Goal: Transaction & Acquisition: Book appointment/travel/reservation

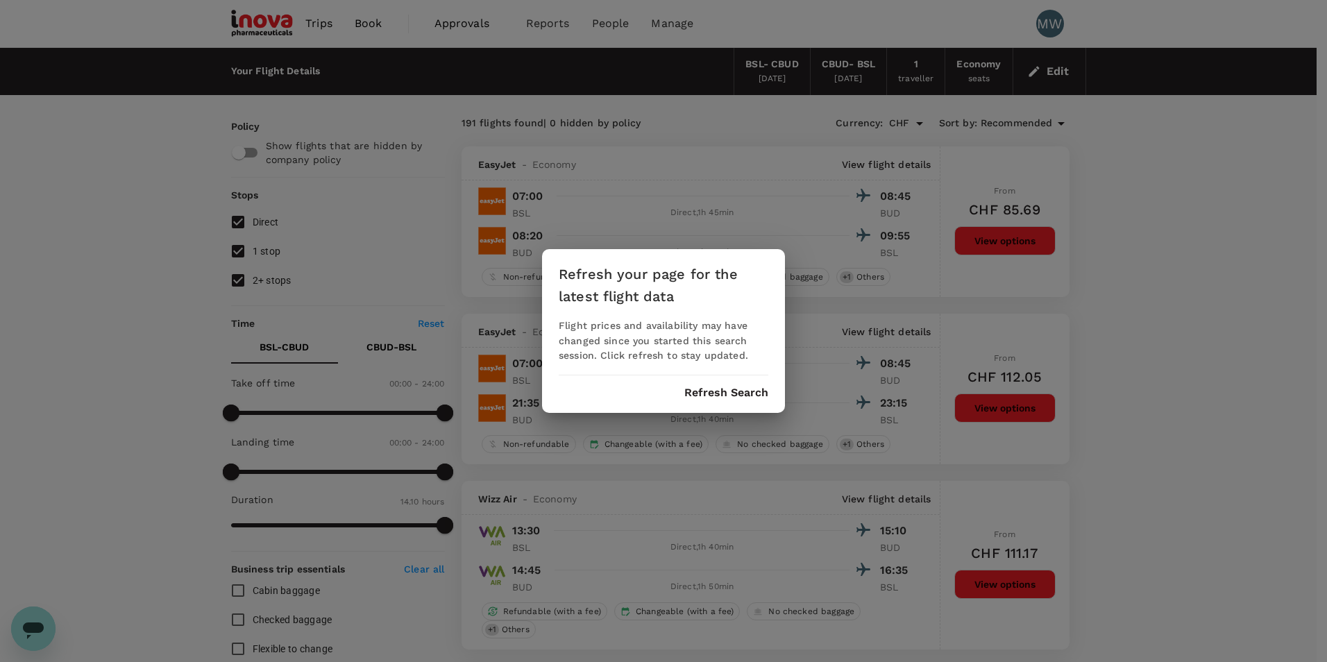
click at [723, 399] on button "Refresh Search" at bounding box center [726, 393] width 84 height 12
click at [852, 79] on div "Refresh your page for the latest flight data Flight prices and availability may…" at bounding box center [663, 331] width 1327 height 662
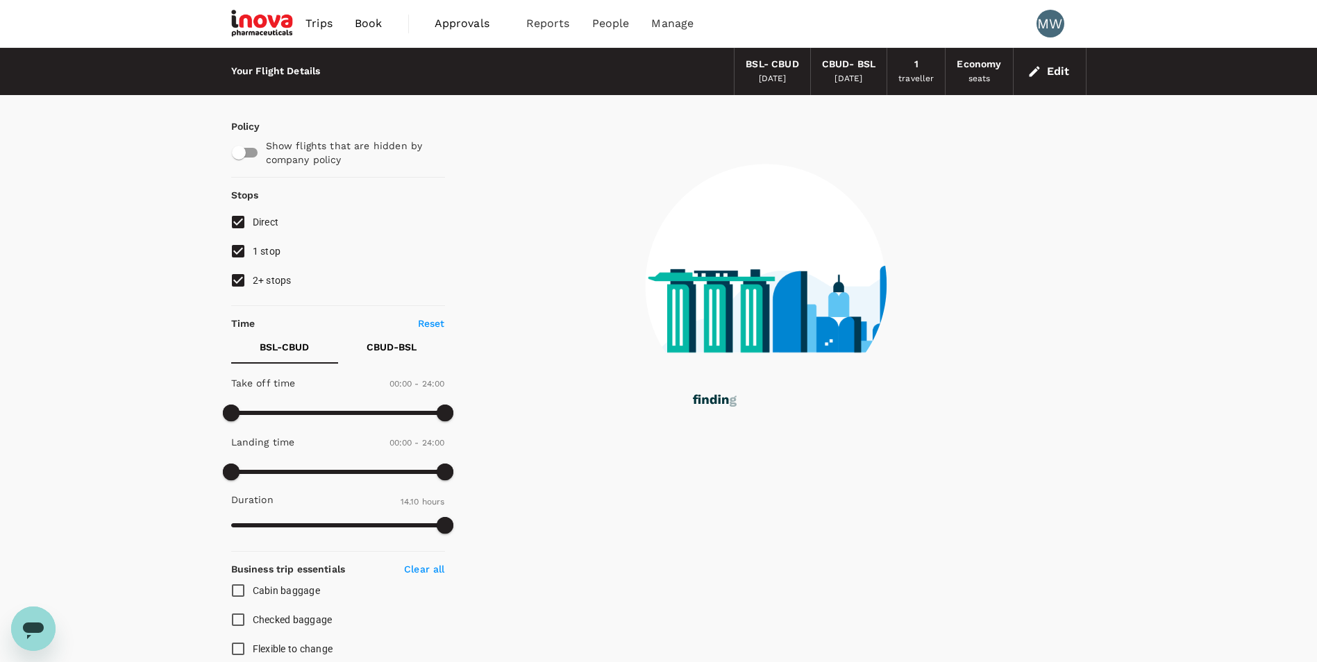
click at [852, 79] on div "[DATE]" at bounding box center [848, 79] width 28 height 14
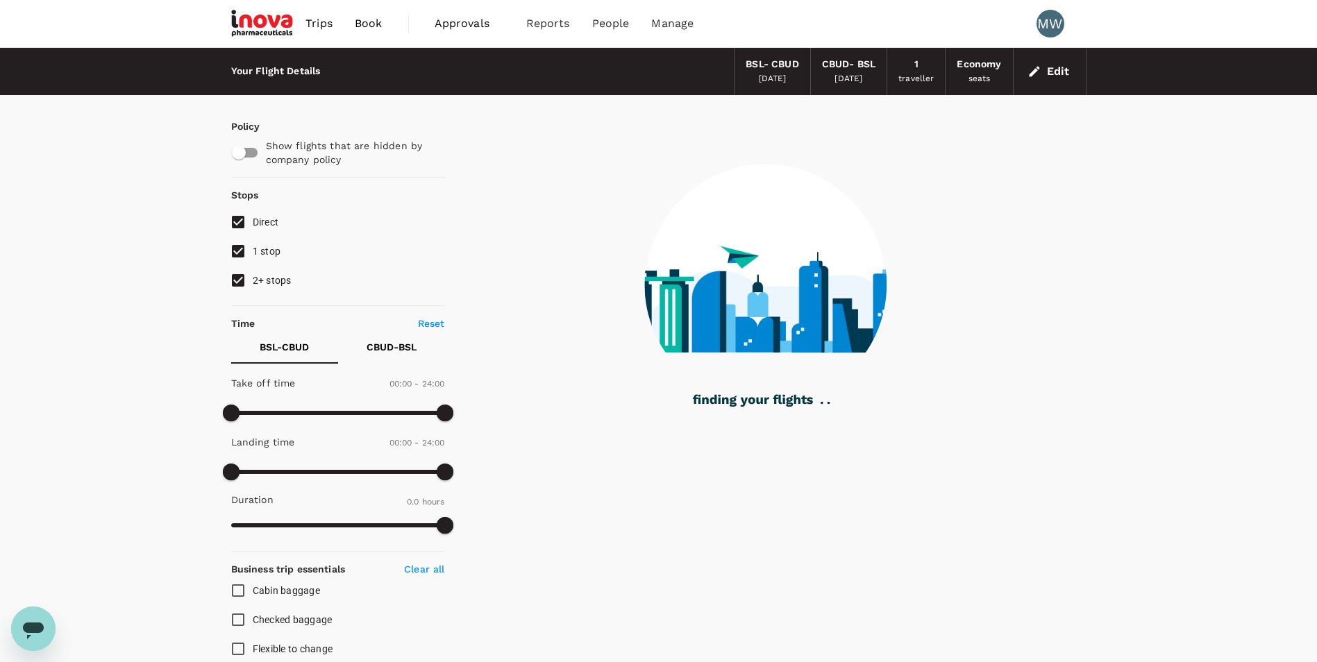
click at [850, 60] on div "CBUD - BSL" at bounding box center [848, 64] width 53 height 15
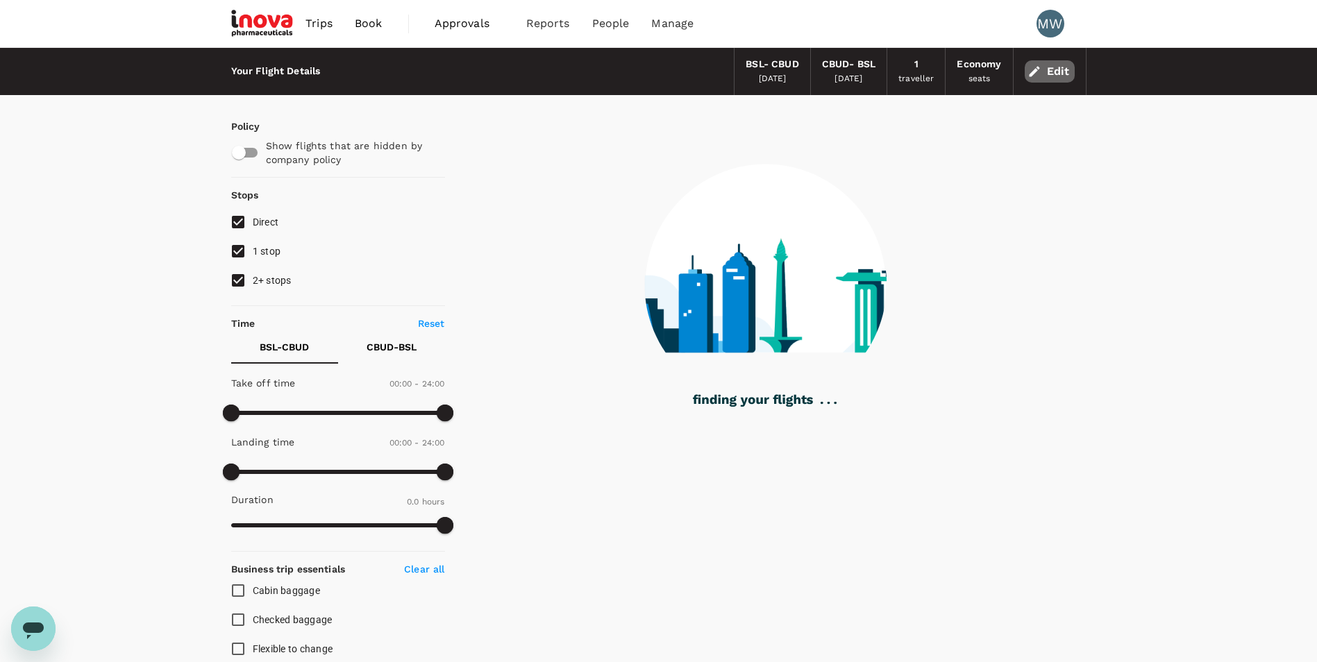
click at [1067, 69] on button "Edit" at bounding box center [1050, 71] width 50 height 22
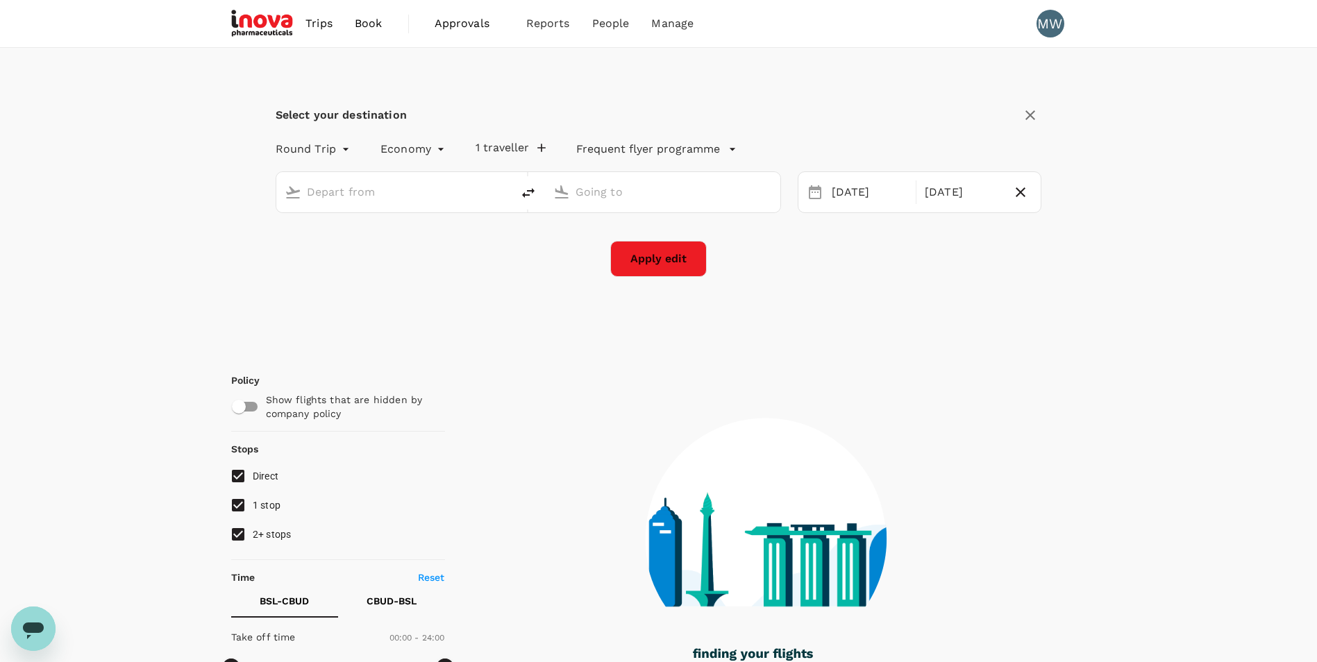
type input "Basel-[GEOGRAPHIC_DATA]-[GEOGRAPHIC_DATA] (BSL)"
type input "[GEOGRAPHIC_DATA], [GEOGRAPHIC_DATA] (any)"
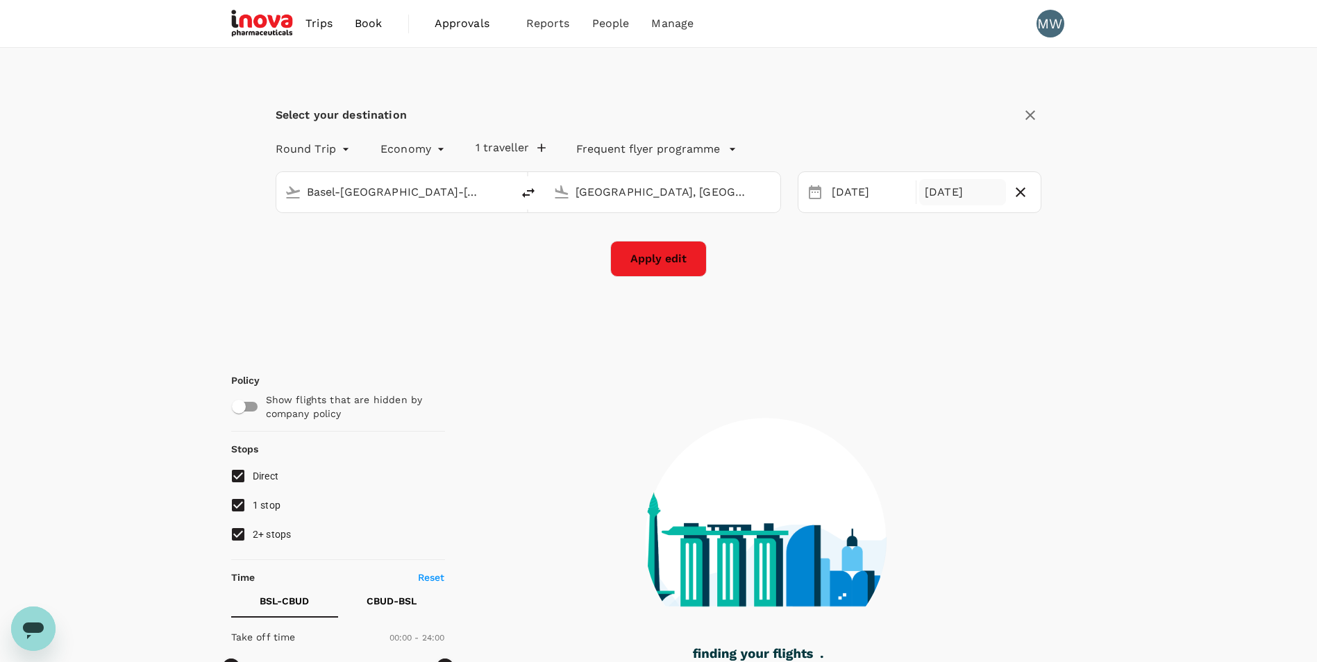
click at [937, 201] on div "[DATE]" at bounding box center [962, 192] width 87 height 27
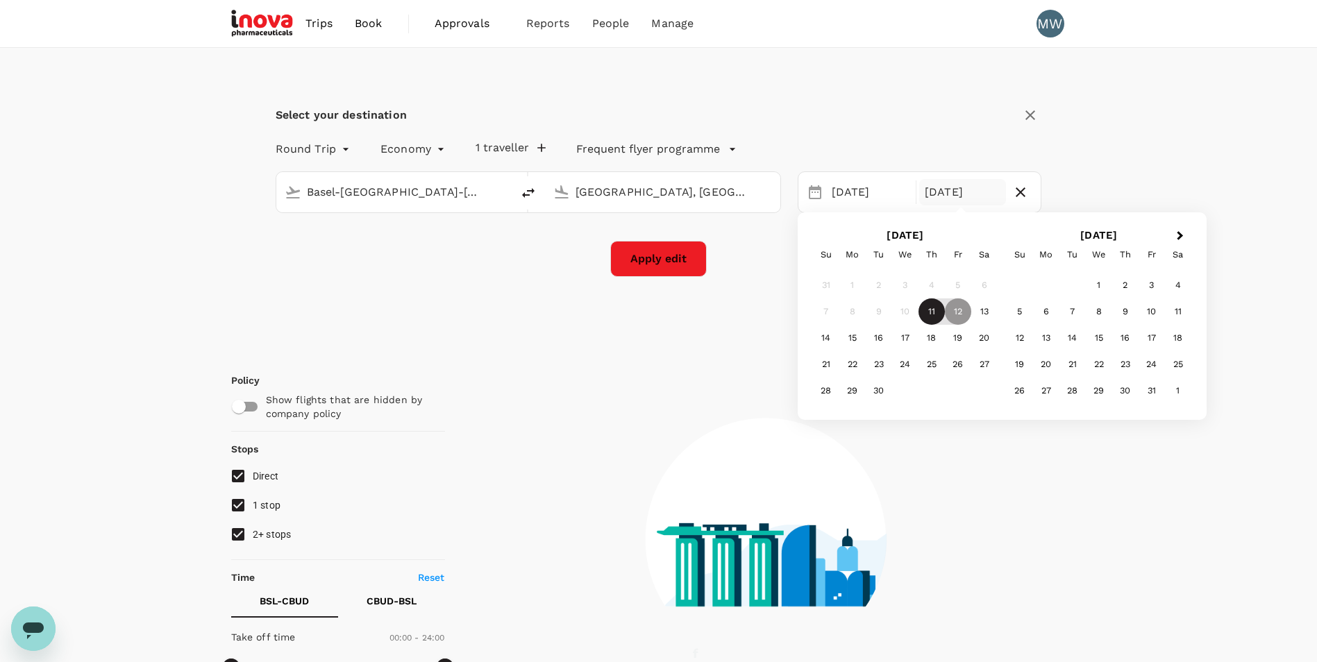
click at [930, 310] on div "11" at bounding box center [931, 311] width 26 height 26
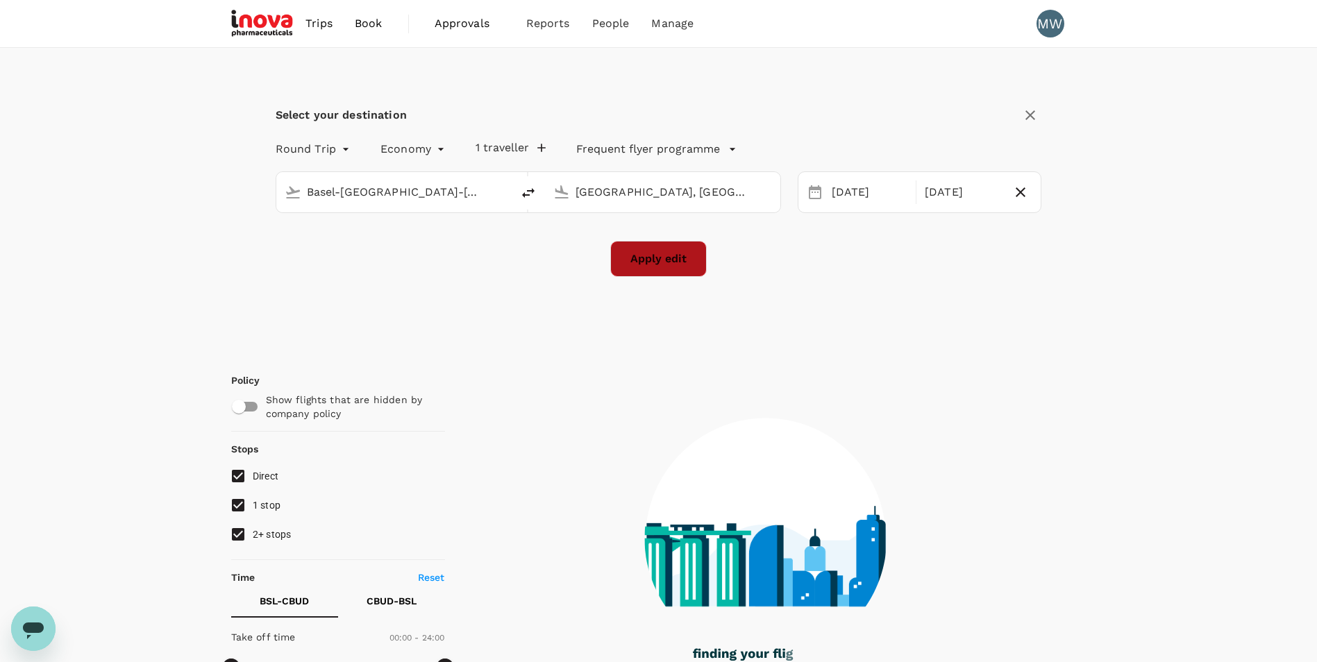
click at [631, 264] on button "Apply edit" at bounding box center [658, 259] width 96 height 36
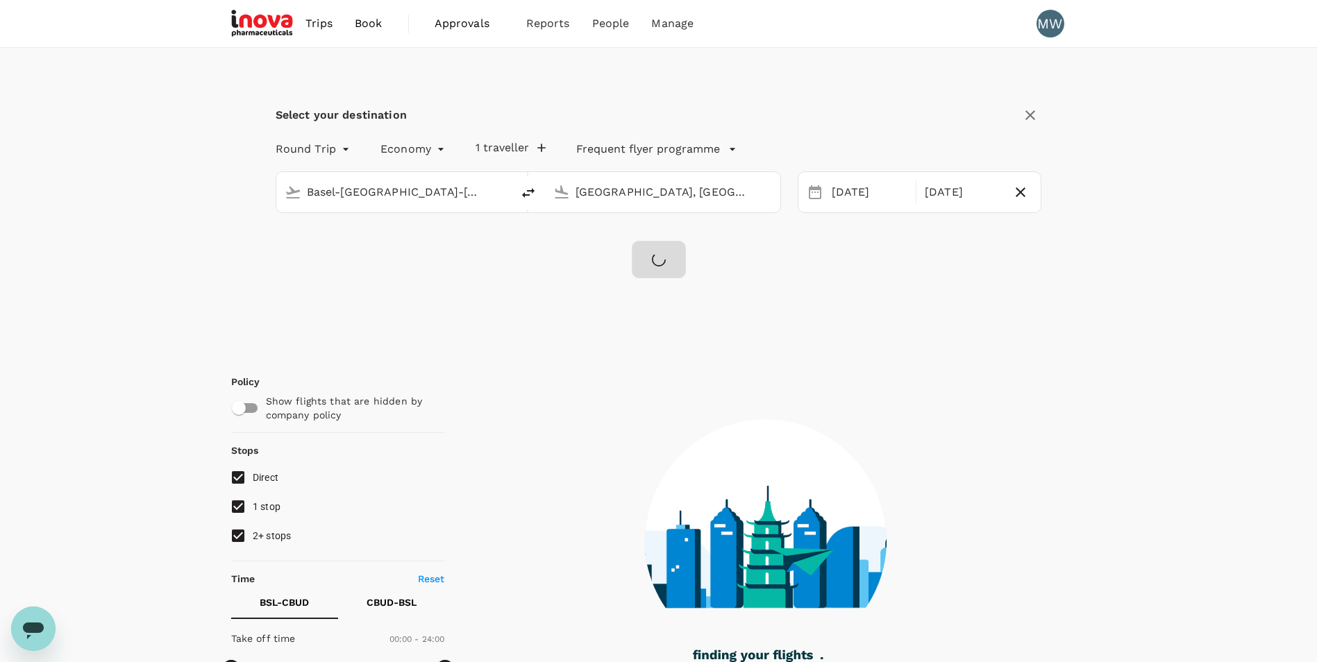
checkbox input "false"
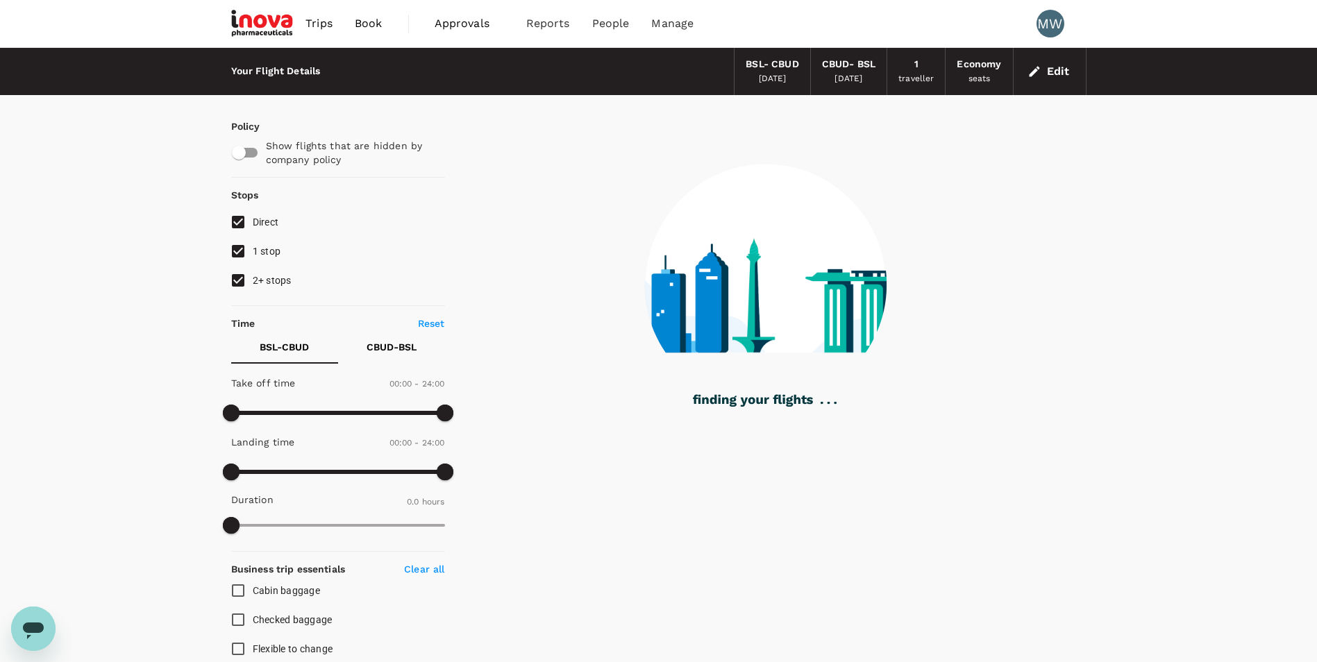
click at [751, 67] on div "BSL - CBUD" at bounding box center [772, 64] width 53 height 15
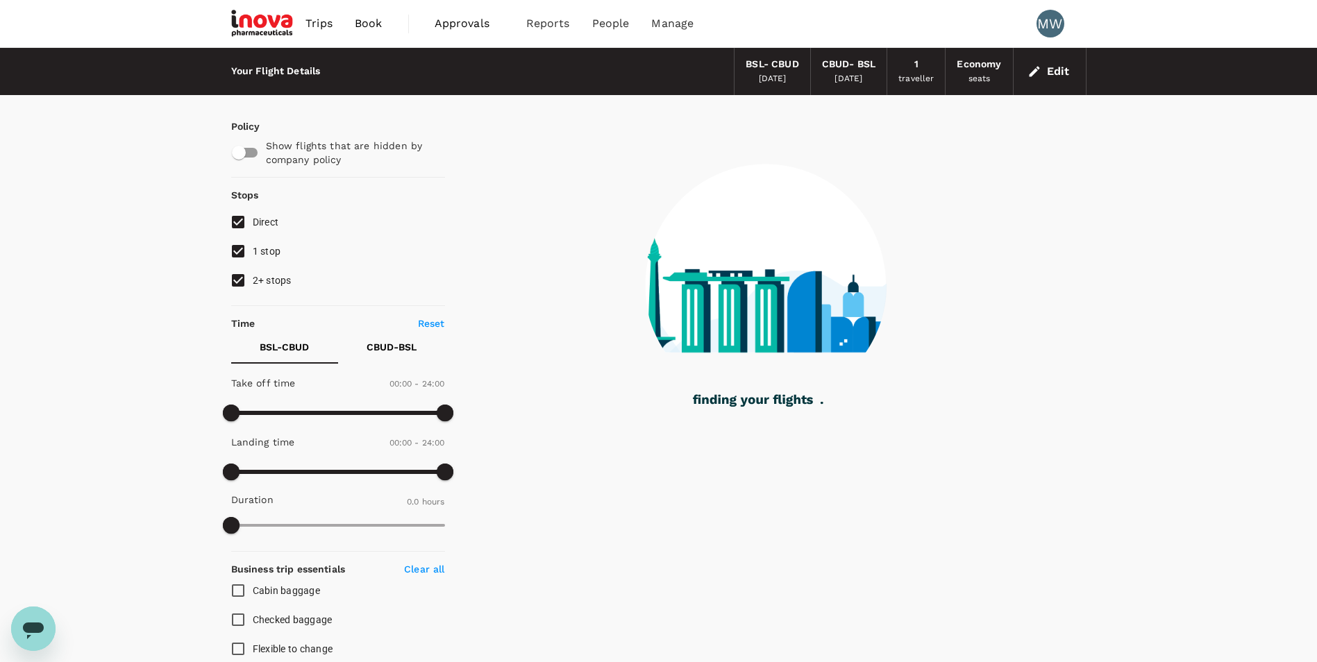
click at [1038, 72] on icon "button" at bounding box center [1034, 72] width 14 height 14
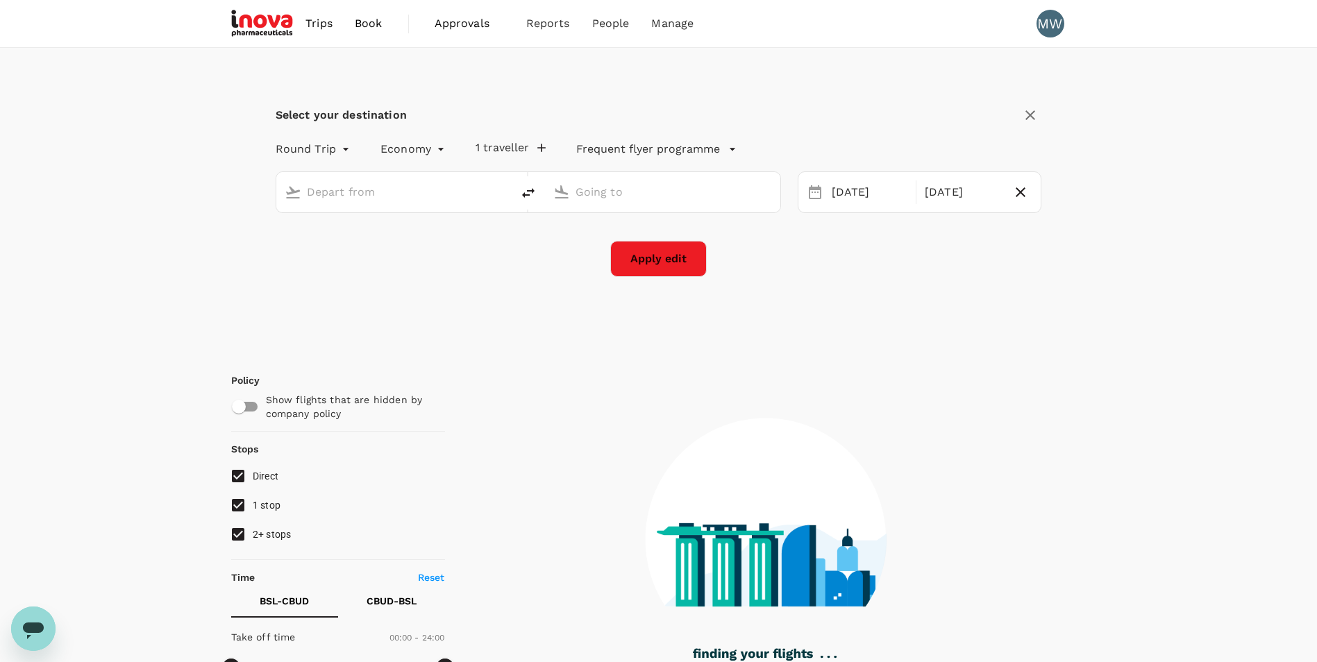
type input "Basel-[GEOGRAPHIC_DATA]-[GEOGRAPHIC_DATA] (BSL)"
type input "[GEOGRAPHIC_DATA], [GEOGRAPHIC_DATA] (any)"
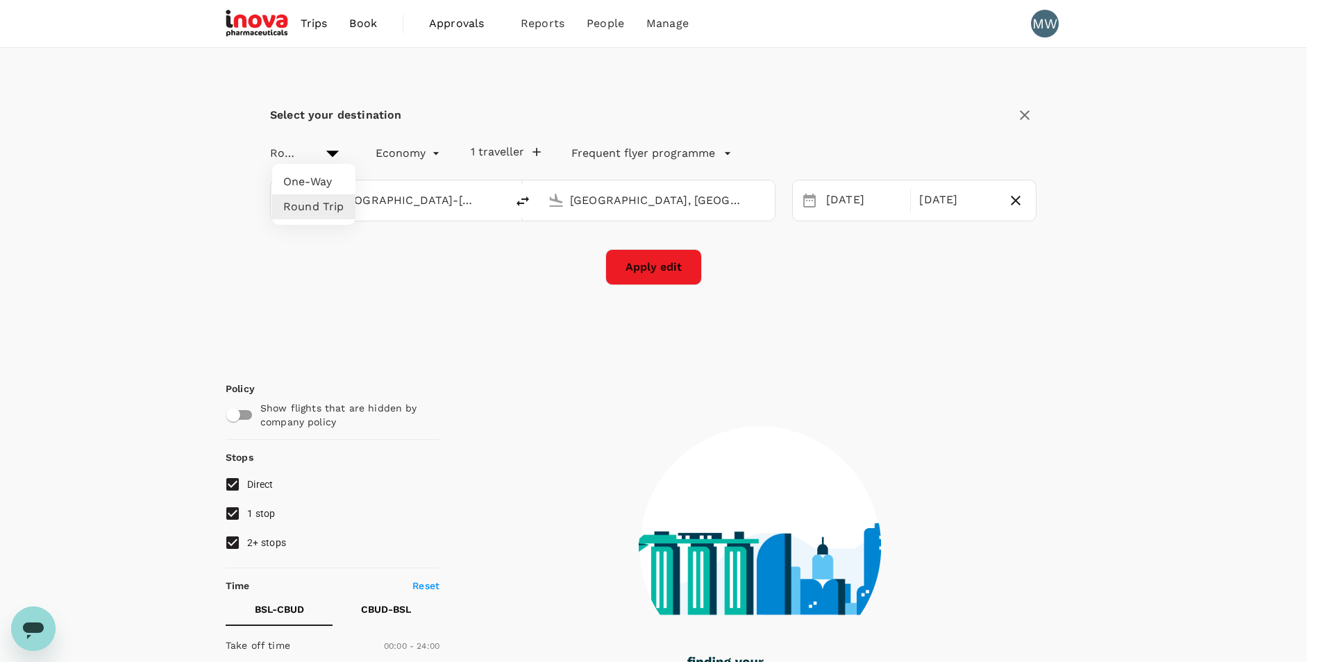
click at [339, 152] on body "Trips Book Approvals 0 Reports People Manage MW Select your destination Round T…" at bounding box center [658, 646] width 1317 height 1292
checkbox input "true"
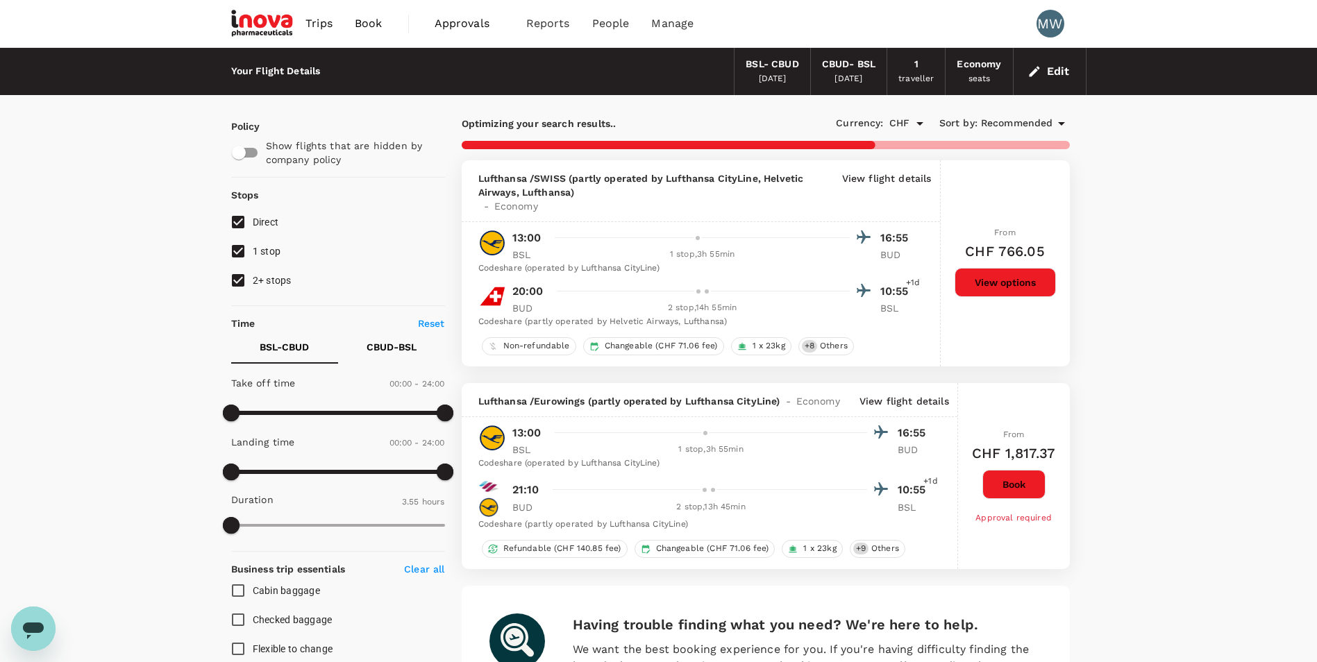
click at [1045, 71] on button "Edit" at bounding box center [1050, 71] width 50 height 22
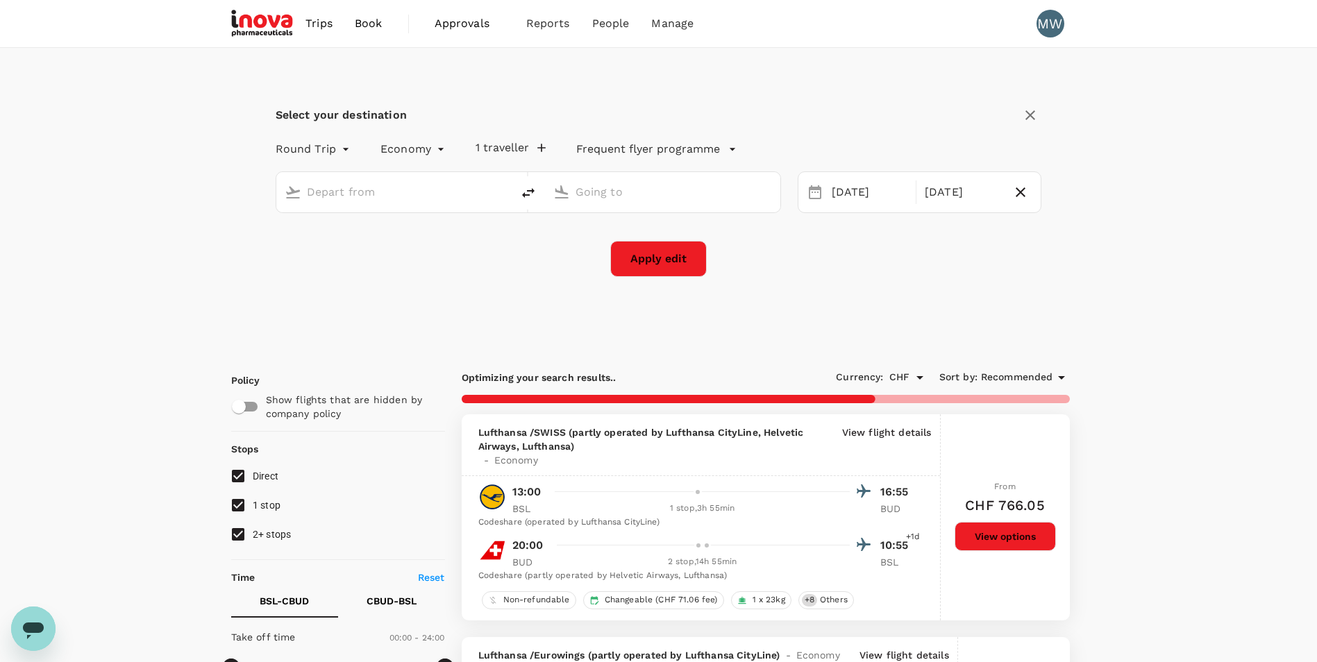
type input "Basel-[GEOGRAPHIC_DATA]-[GEOGRAPHIC_DATA] (BSL)"
type input "[GEOGRAPHIC_DATA], [GEOGRAPHIC_DATA] (any)"
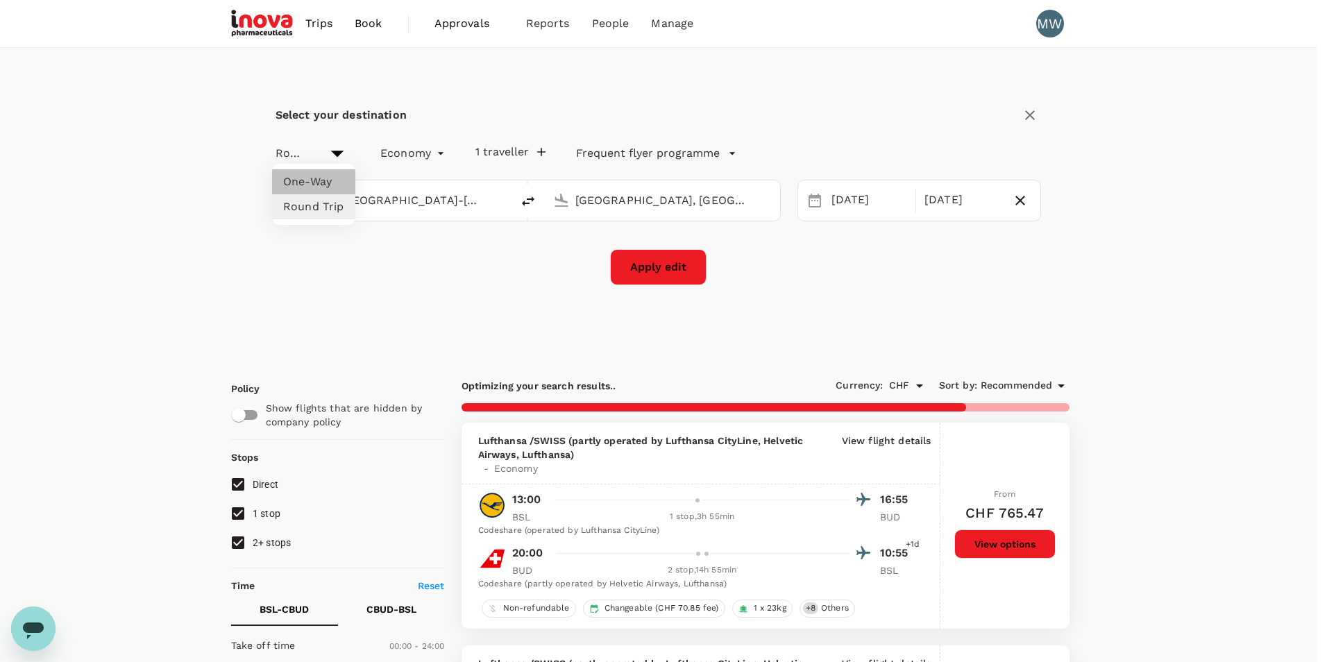
click at [326, 178] on li "One-Way" at bounding box center [313, 181] width 83 height 25
type input "oneway"
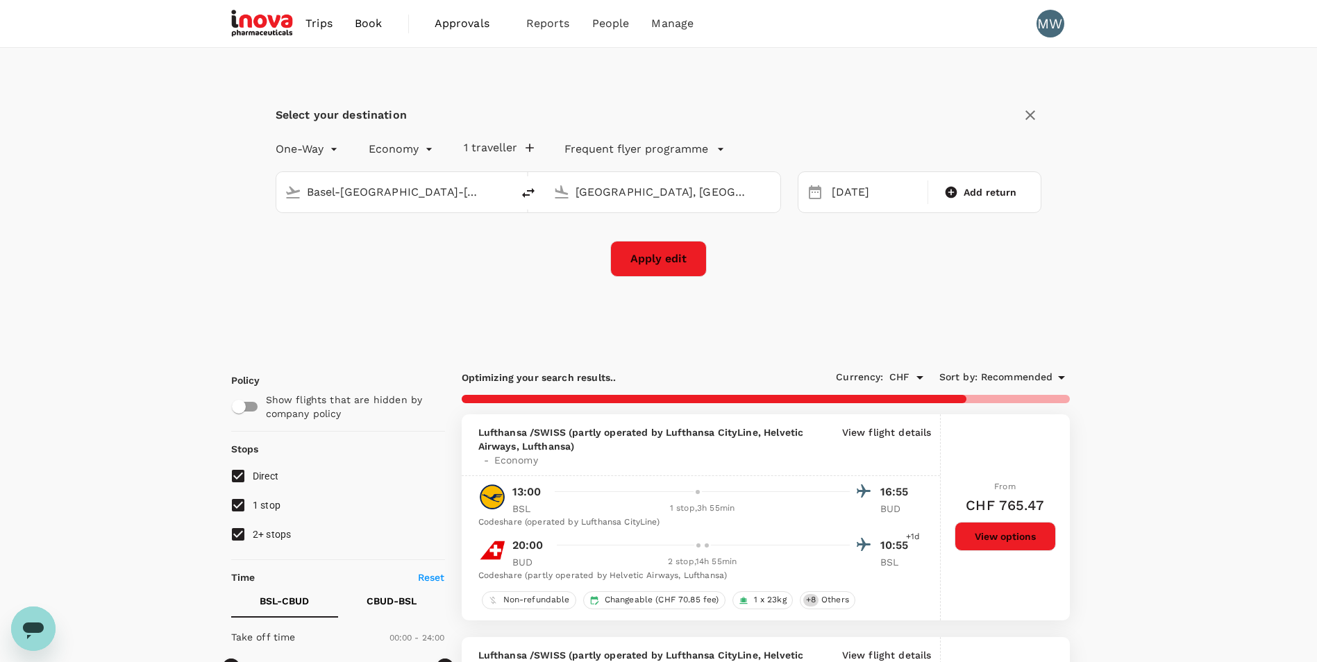
click at [395, 201] on input "Basel-[GEOGRAPHIC_DATA]-[GEOGRAPHIC_DATA] (BSL)" at bounding box center [395, 192] width 176 height 22
click at [372, 242] on p "[GEOGRAPHIC_DATA]" at bounding box center [415, 246] width 244 height 14
type input "Zurich (ZRH)"
click at [682, 271] on button "Apply edit" at bounding box center [658, 259] width 96 height 36
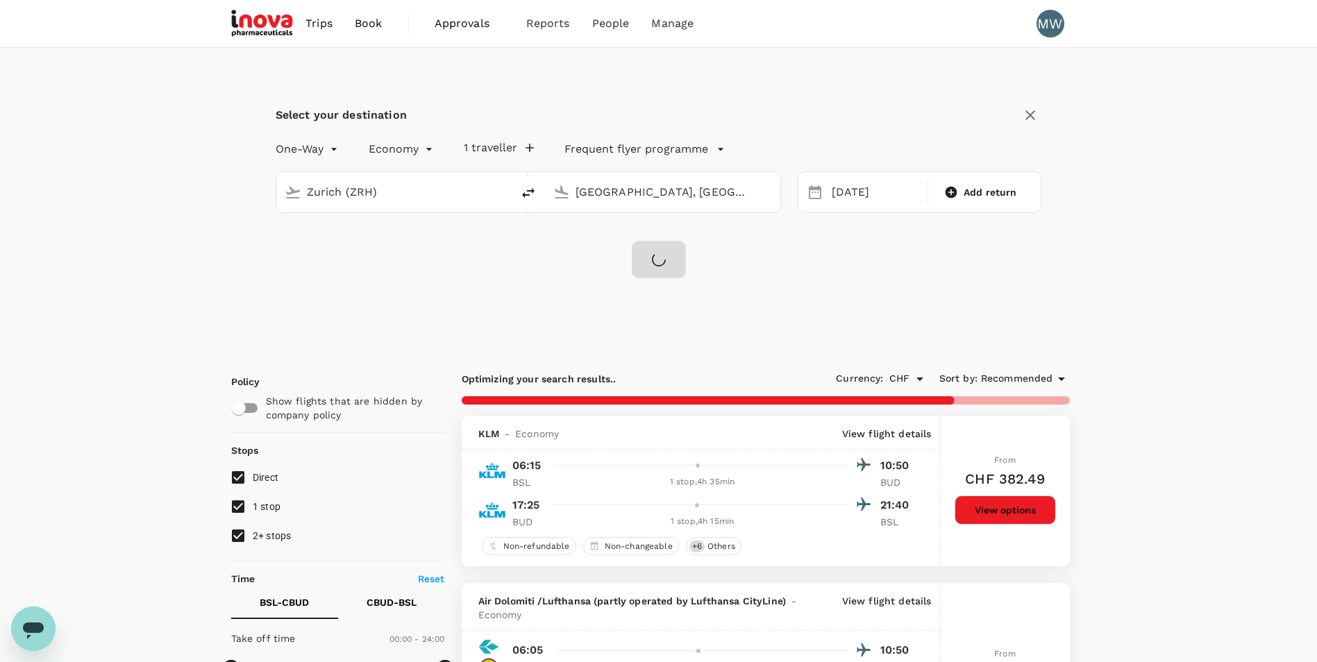
checkbox input "false"
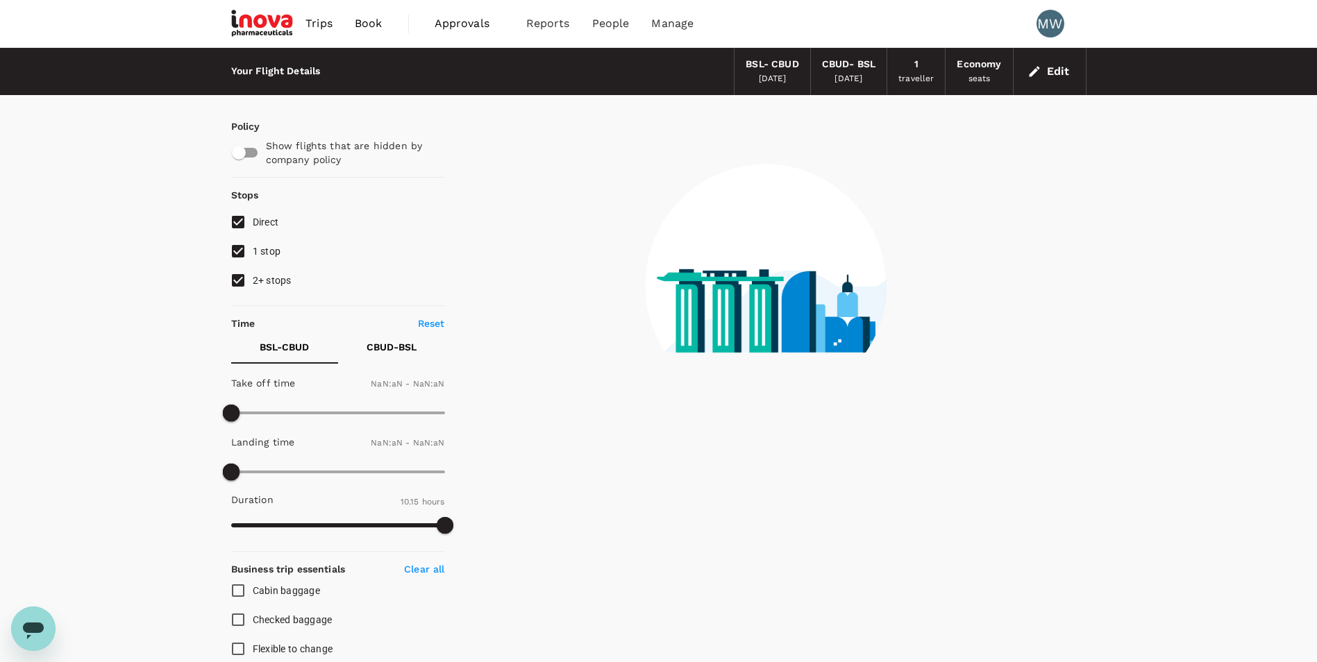
type input "1440"
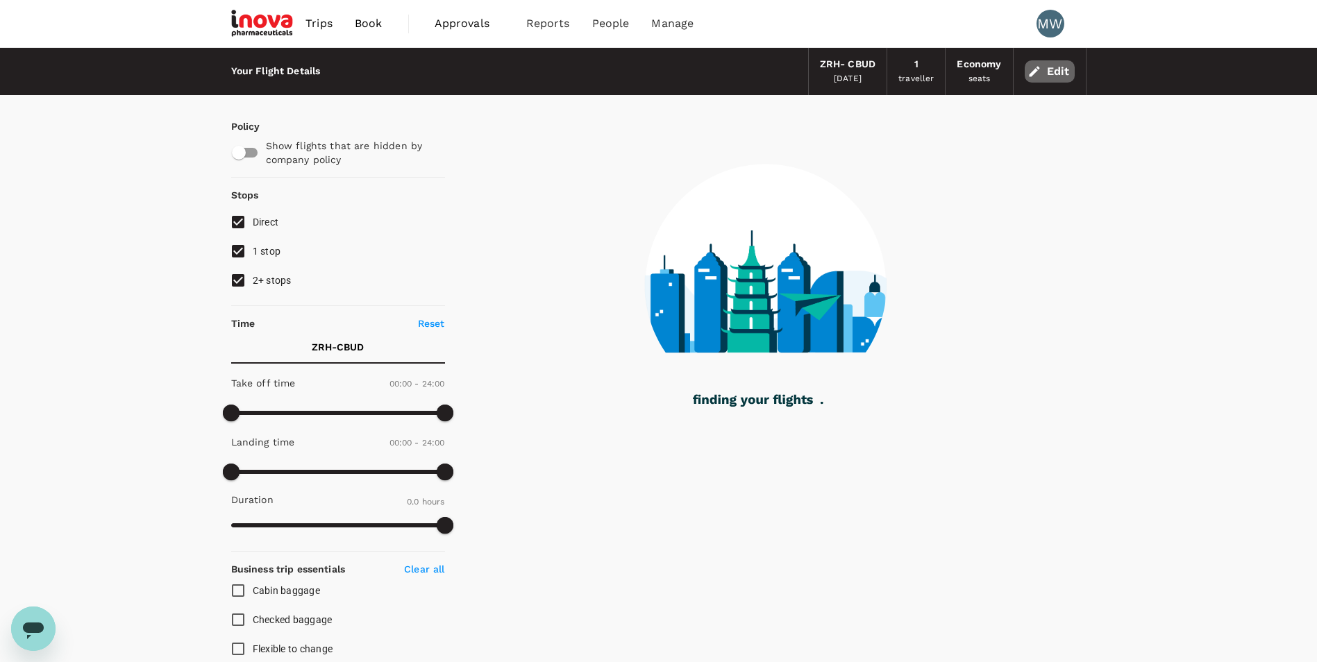
click at [1043, 68] on button "Edit" at bounding box center [1050, 71] width 50 height 22
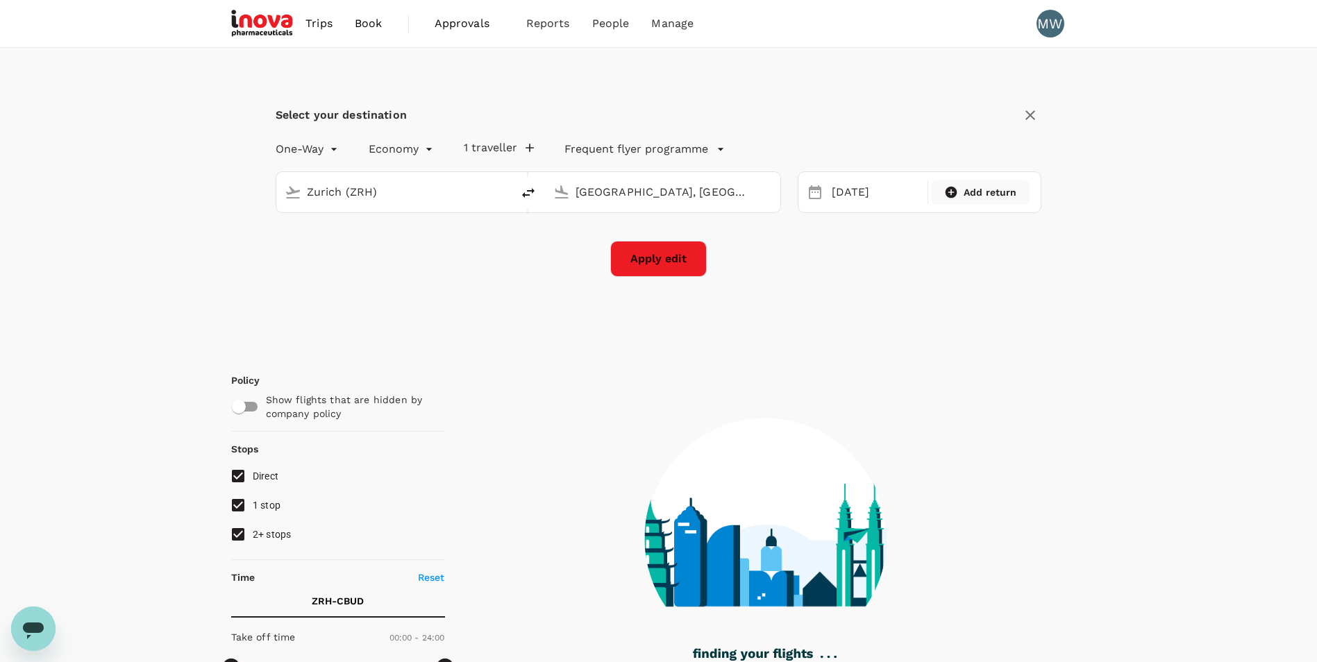
type input "Zurich (ZRH)"
type input "[GEOGRAPHIC_DATA], [GEOGRAPHIC_DATA] (any)"
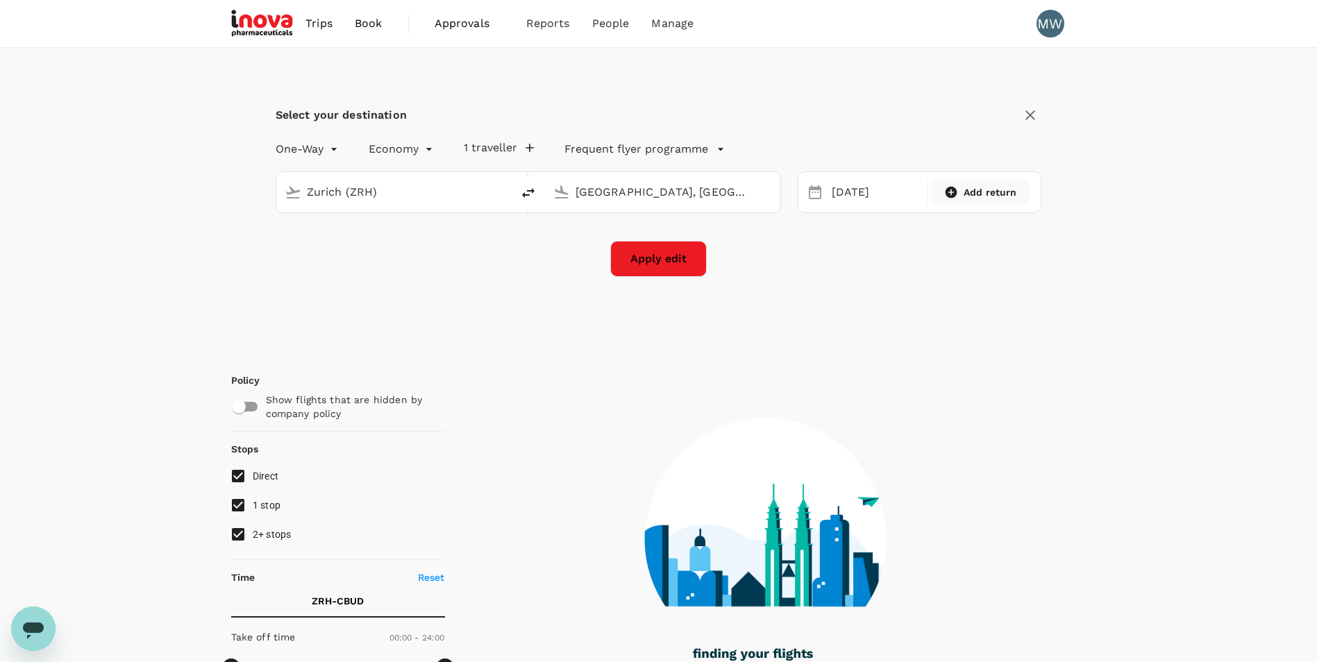
click at [1000, 196] on span "Add return" at bounding box center [990, 192] width 53 height 14
type input "roundtrip"
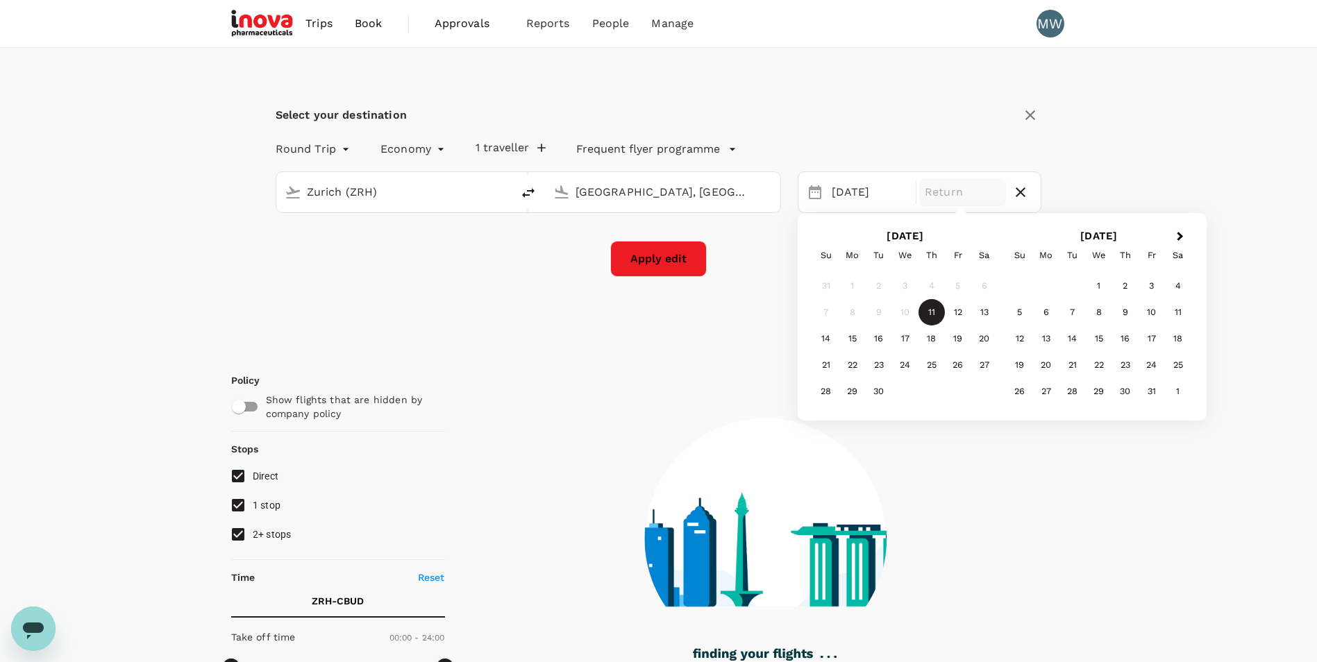
click at [353, 153] on div "Economy economy" at bounding box center [400, 147] width 95 height 28
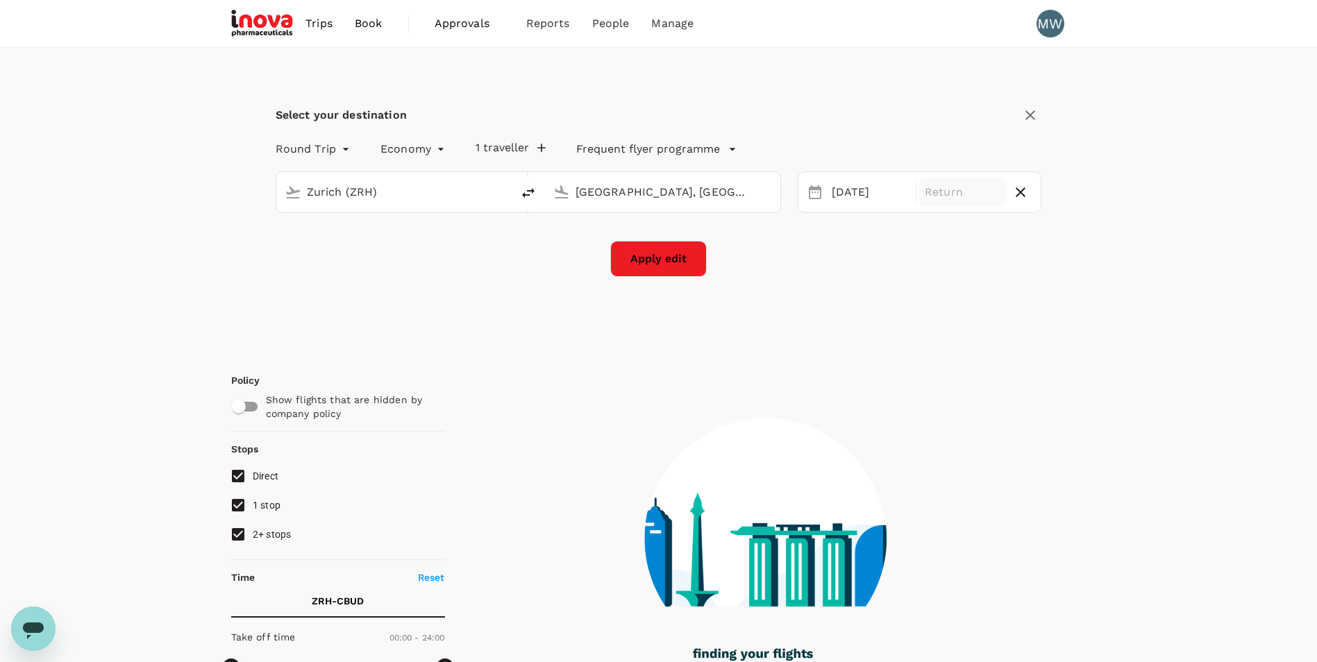
click at [348, 151] on body "Trips Book Approvals 0 Reports People Manage MW Select your destination Round T…" at bounding box center [658, 642] width 1317 height 1284
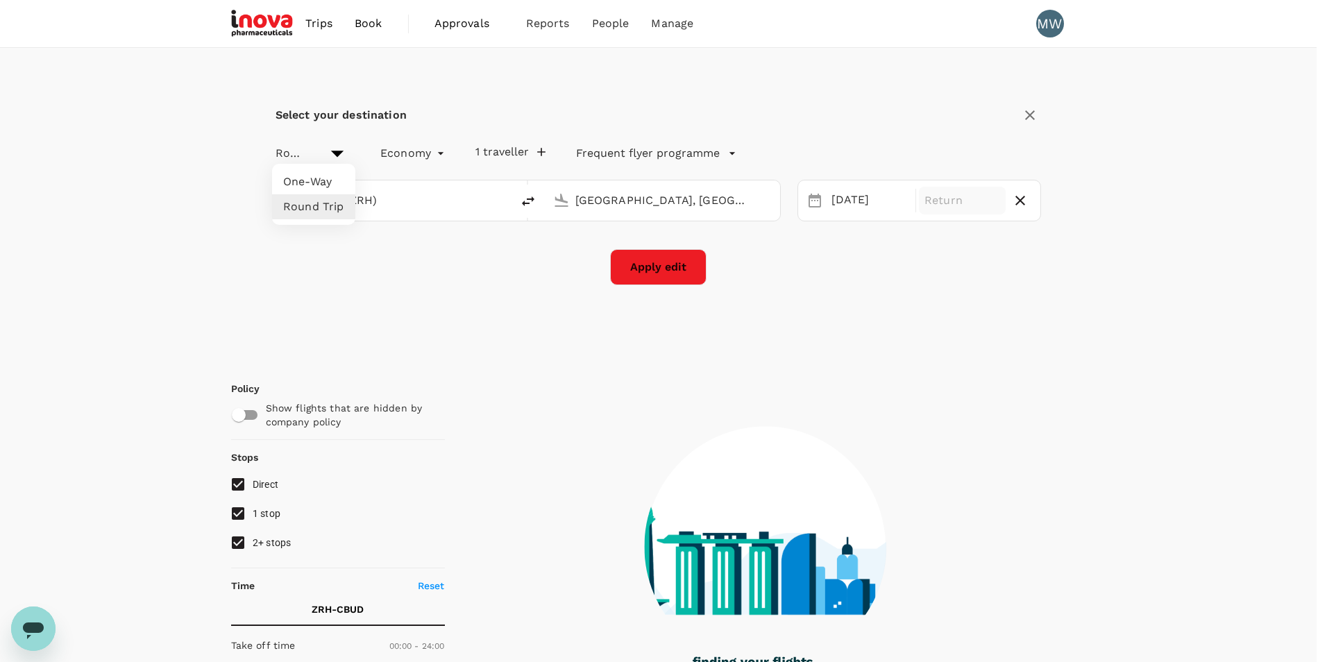
type input "1410"
checkbox input "true"
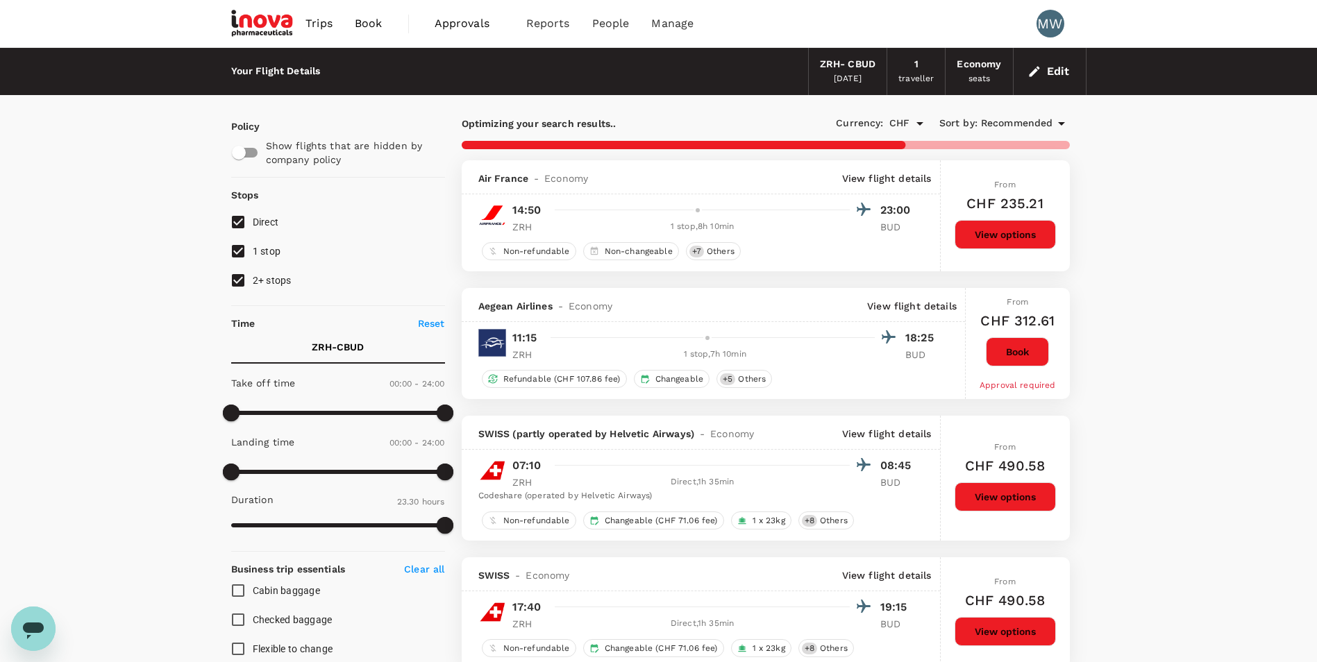
click at [492, 296] on div "Aegean Airlines - Economy View flight details" at bounding box center [713, 305] width 503 height 34
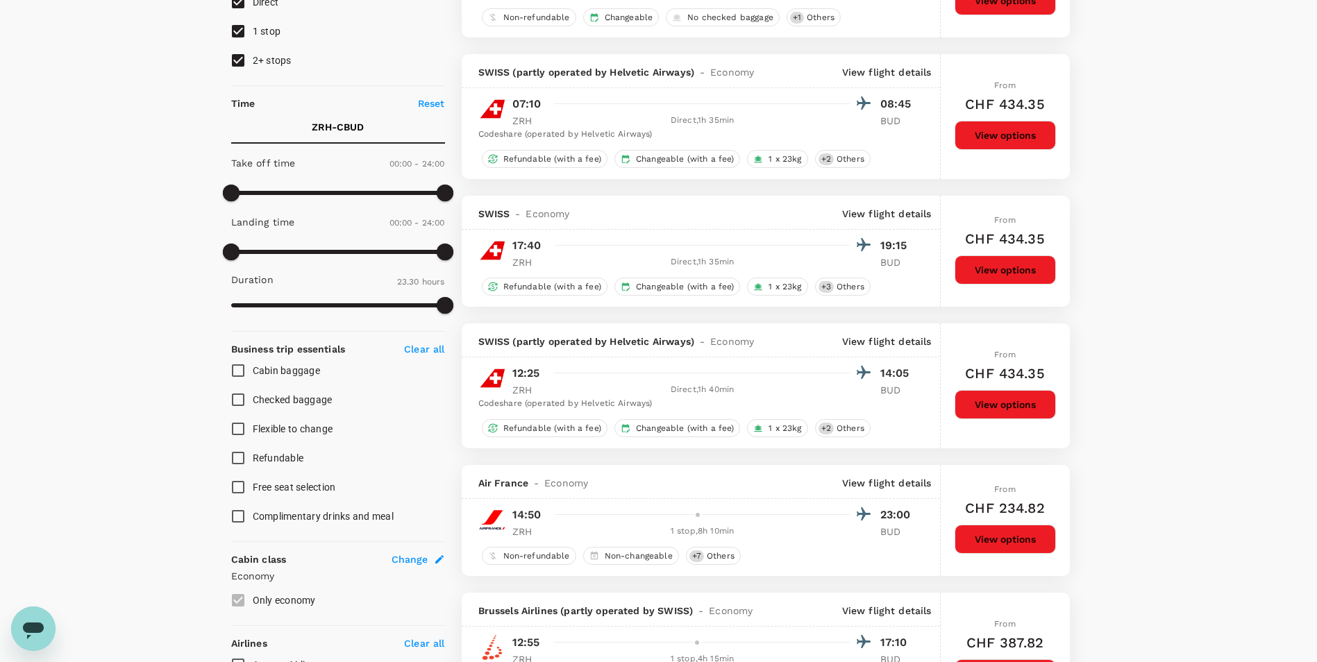
scroll to position [27, 0]
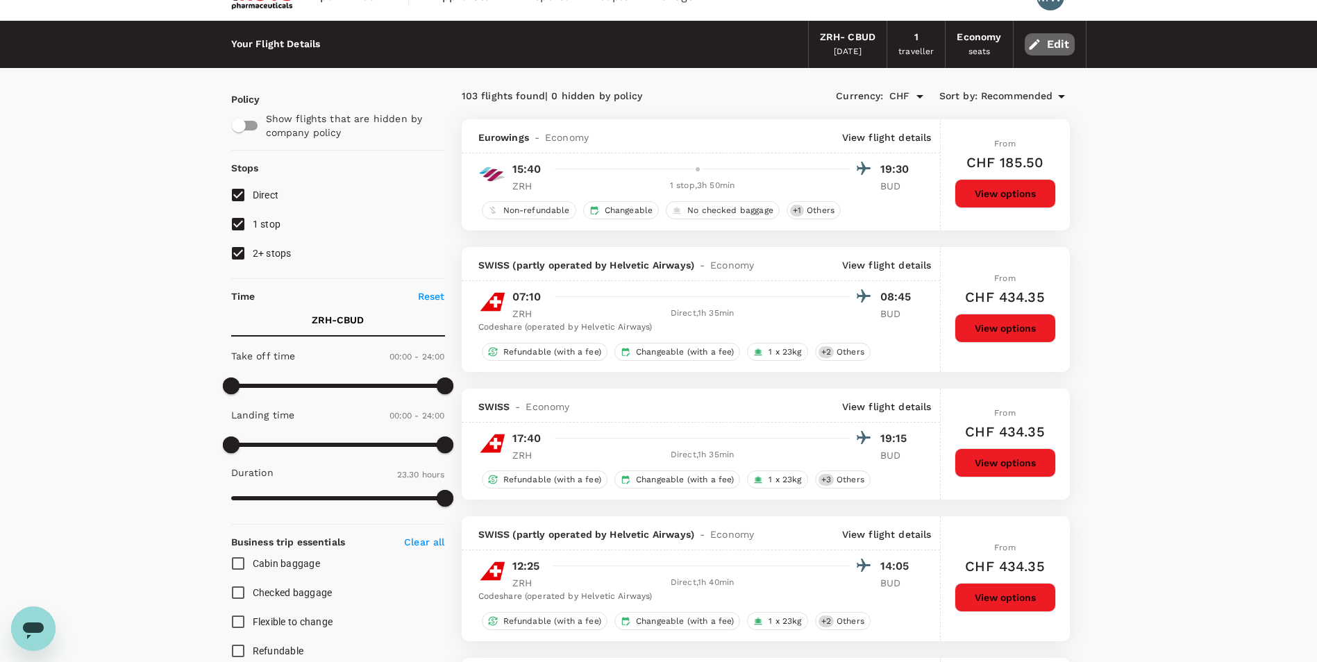
click at [1051, 37] on button "Edit" at bounding box center [1050, 44] width 50 height 22
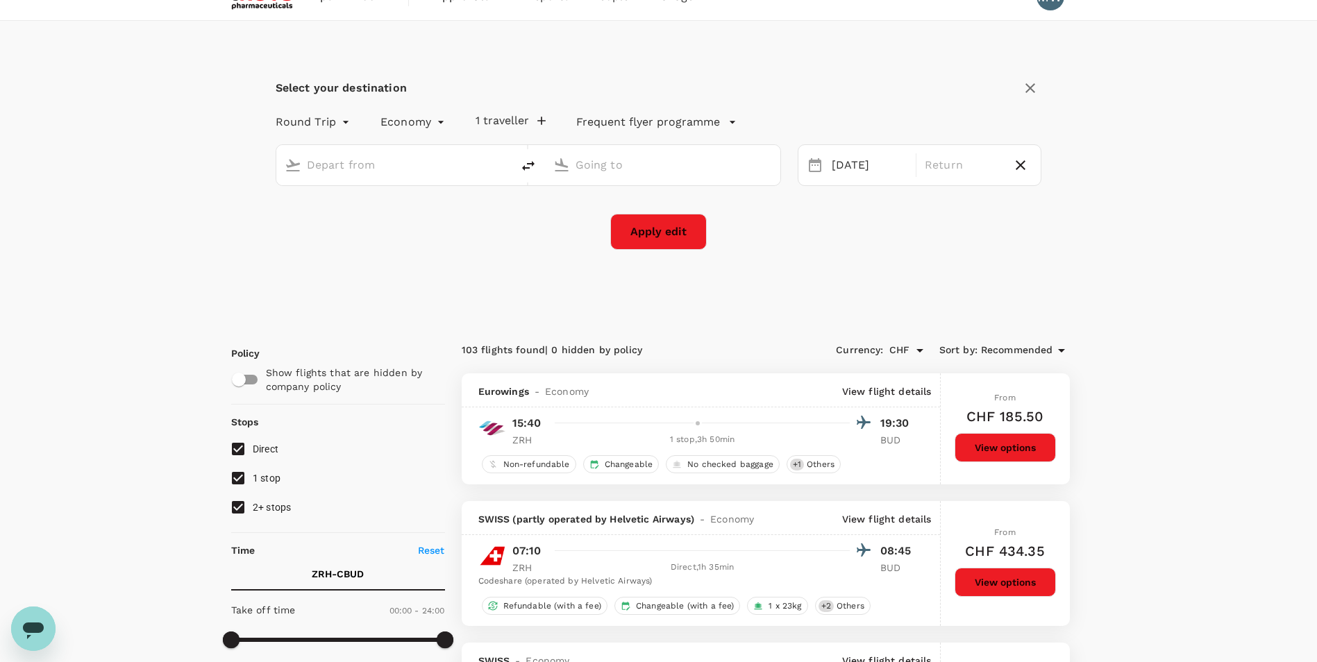
type input "oneway"
type input "Zurich (ZRH)"
type input "[GEOGRAPHIC_DATA], [GEOGRAPHIC_DATA] (any)"
drag, startPoint x: 384, startPoint y: 163, endPoint x: 284, endPoint y: 161, distance: 100.0
click at [284, 161] on div "Zurich (ZRH)" at bounding box center [391, 162] width 224 height 29
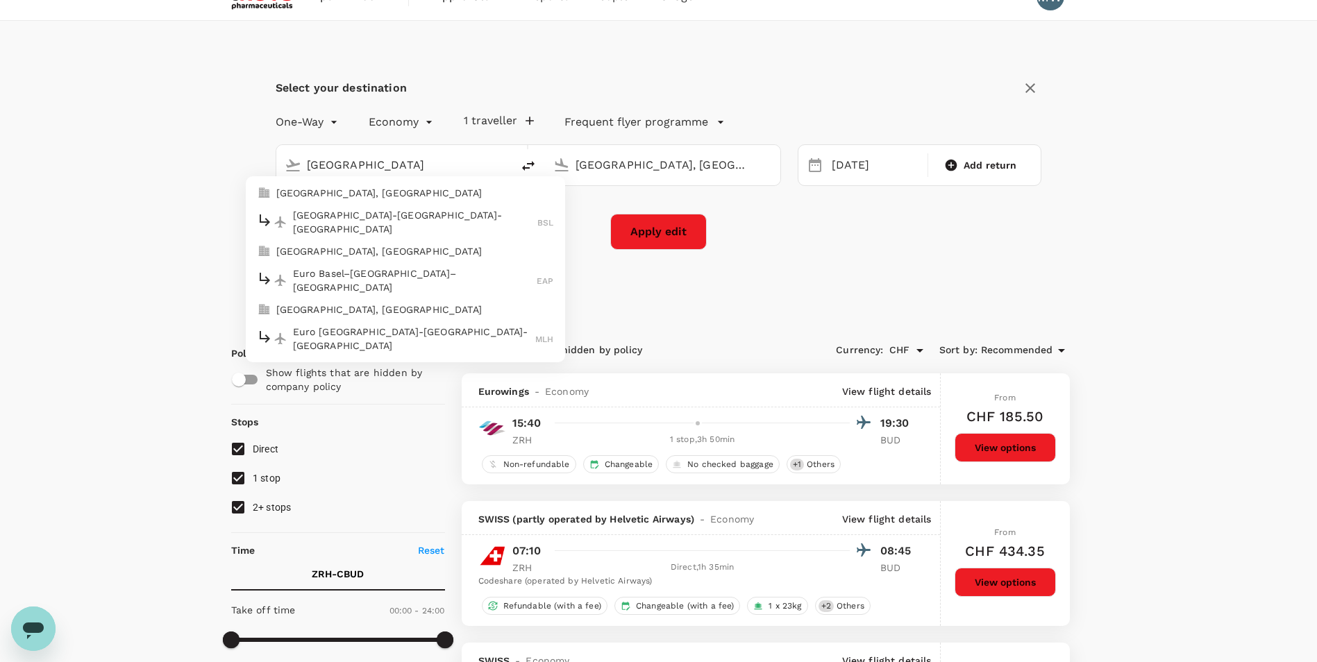
click at [335, 186] on p "[GEOGRAPHIC_DATA], [GEOGRAPHIC_DATA]" at bounding box center [415, 193] width 278 height 14
type input "[GEOGRAPHIC_DATA], [GEOGRAPHIC_DATA] (any)"
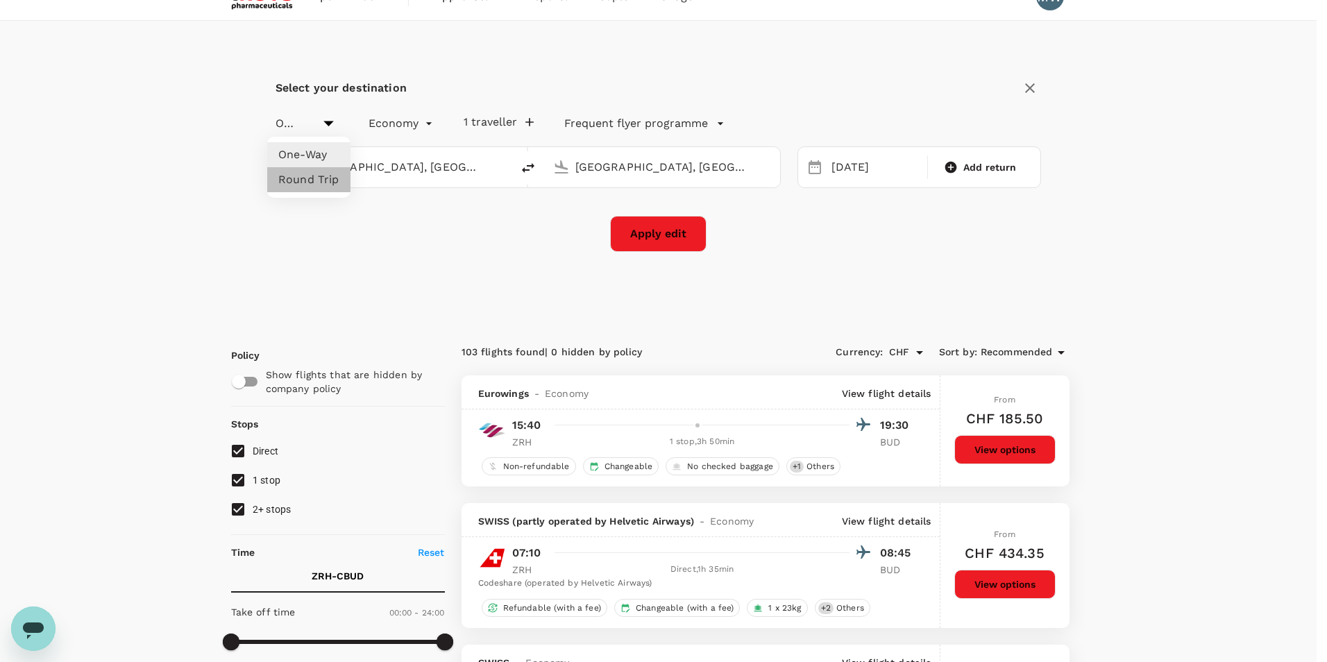
click at [329, 185] on li "Round Trip" at bounding box center [308, 179] width 83 height 25
type input "roundtrip"
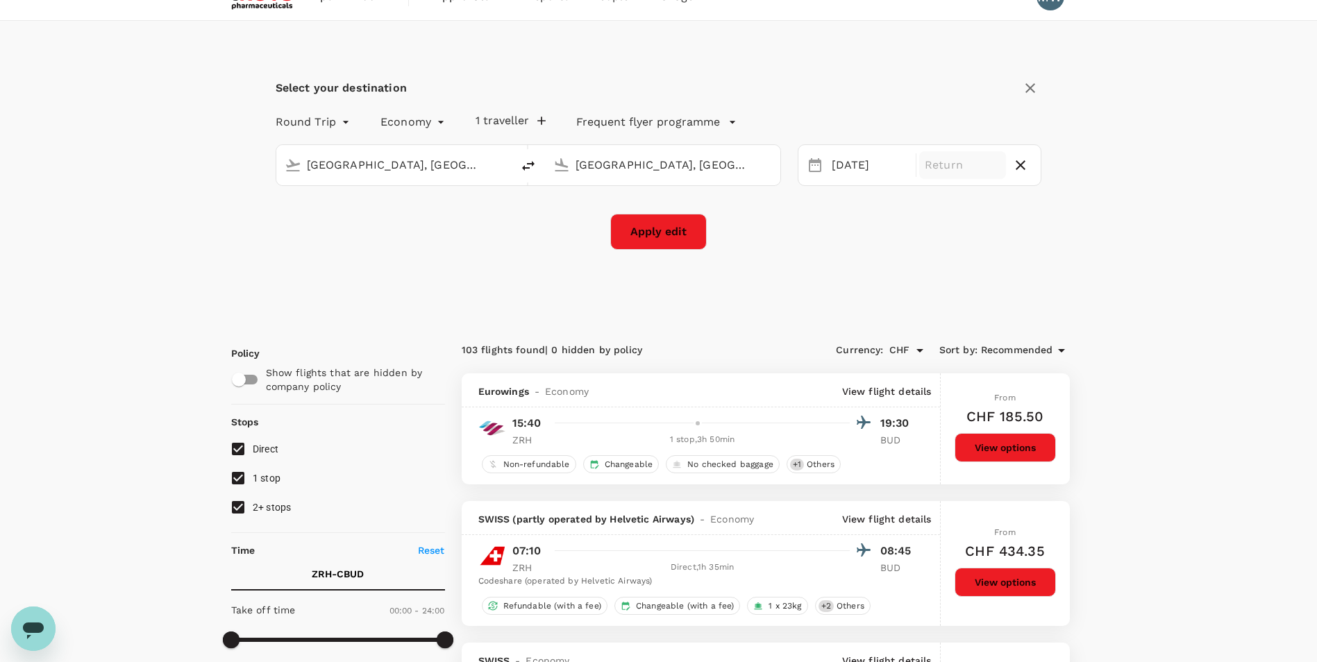
click at [954, 178] on div "Return" at bounding box center [962, 165] width 87 height 28
click at [934, 283] on div "11" at bounding box center [931, 285] width 26 height 26
click at [619, 237] on button "Apply edit" at bounding box center [658, 232] width 96 height 36
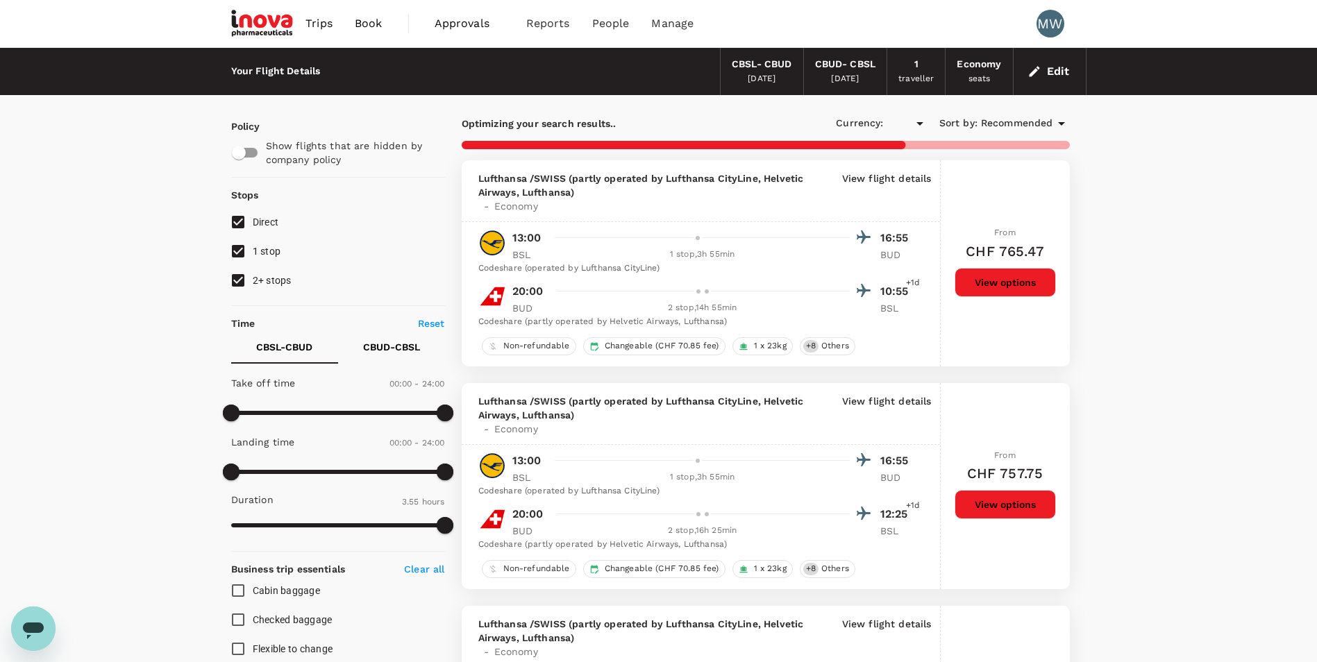
checkbox input "true"
type input "CHF"
type input "615"
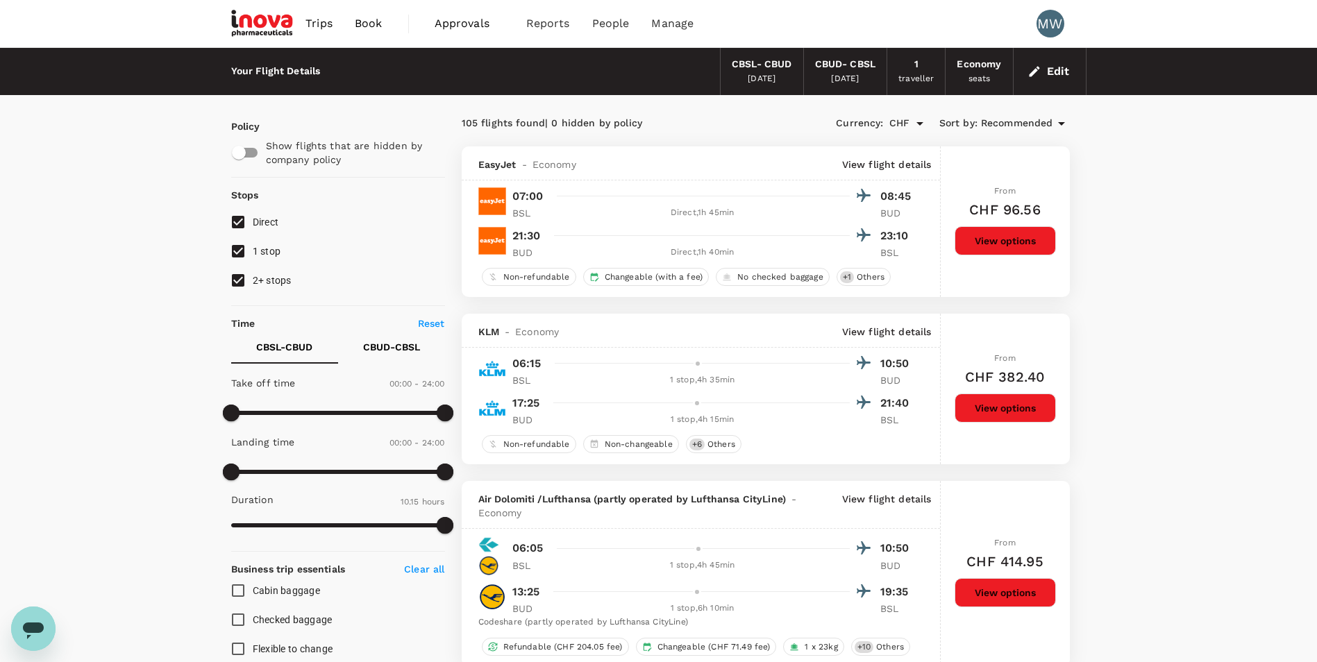
click at [988, 244] on button "View options" at bounding box center [1004, 240] width 101 height 29
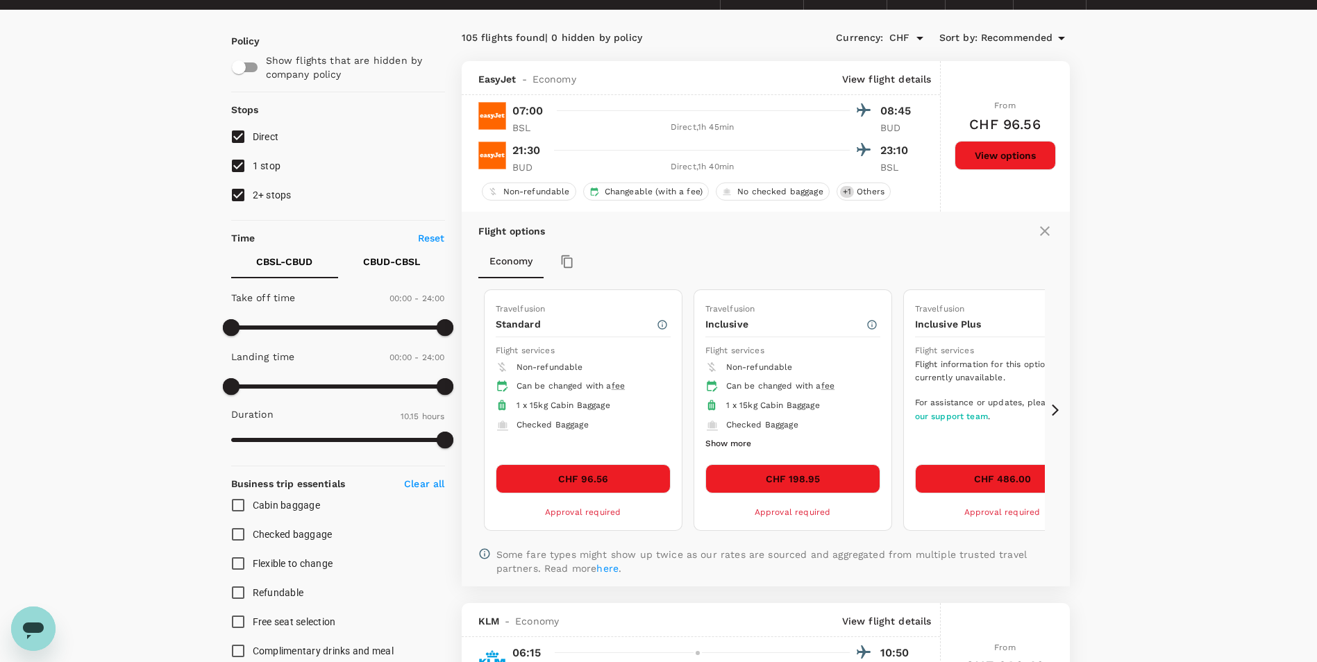
scroll to position [146, 0]
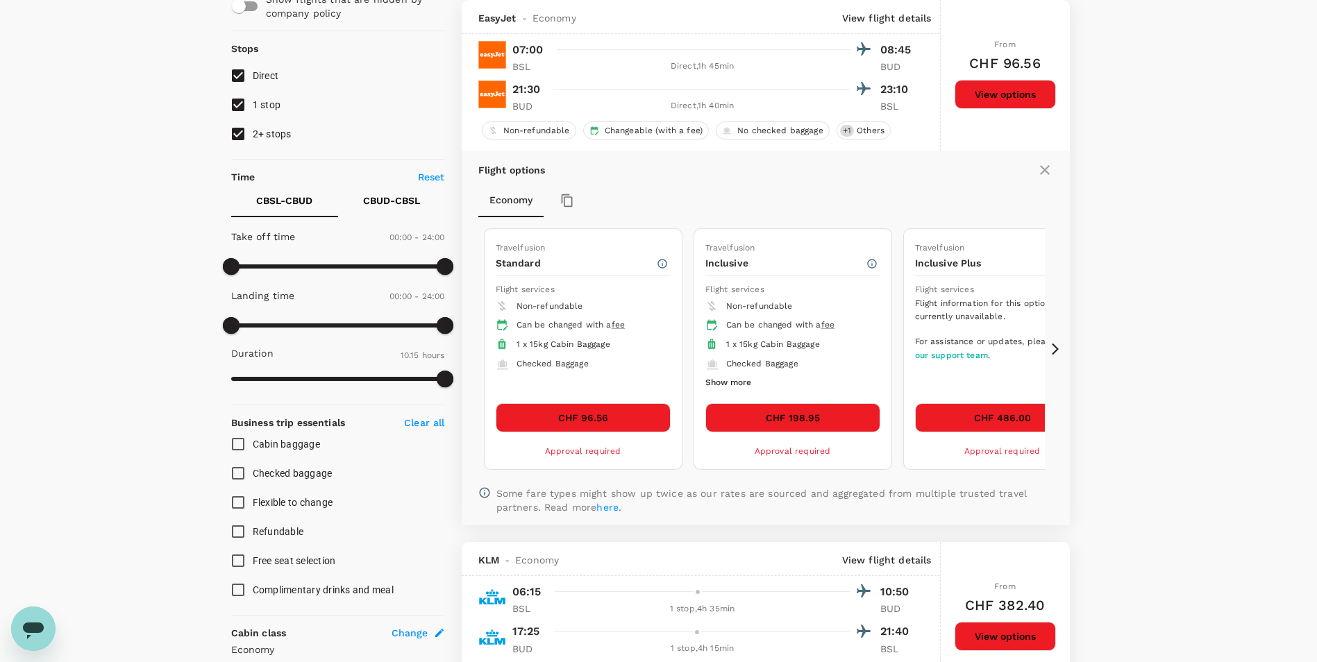
click at [806, 419] on button "CHF 198.95" at bounding box center [792, 417] width 175 height 29
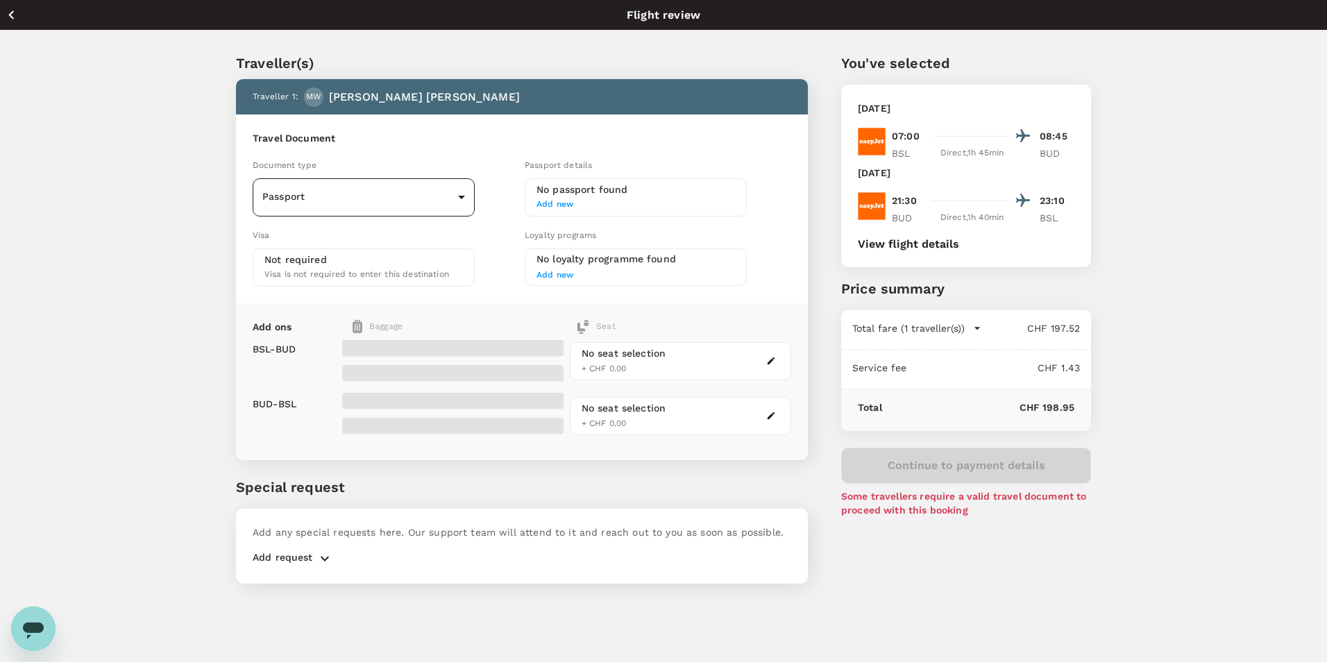
click at [387, 198] on body "Back to flight results Flight review Traveller(s) Traveller 1 : MW Min-Ling [PE…" at bounding box center [663, 350] width 1327 height 700
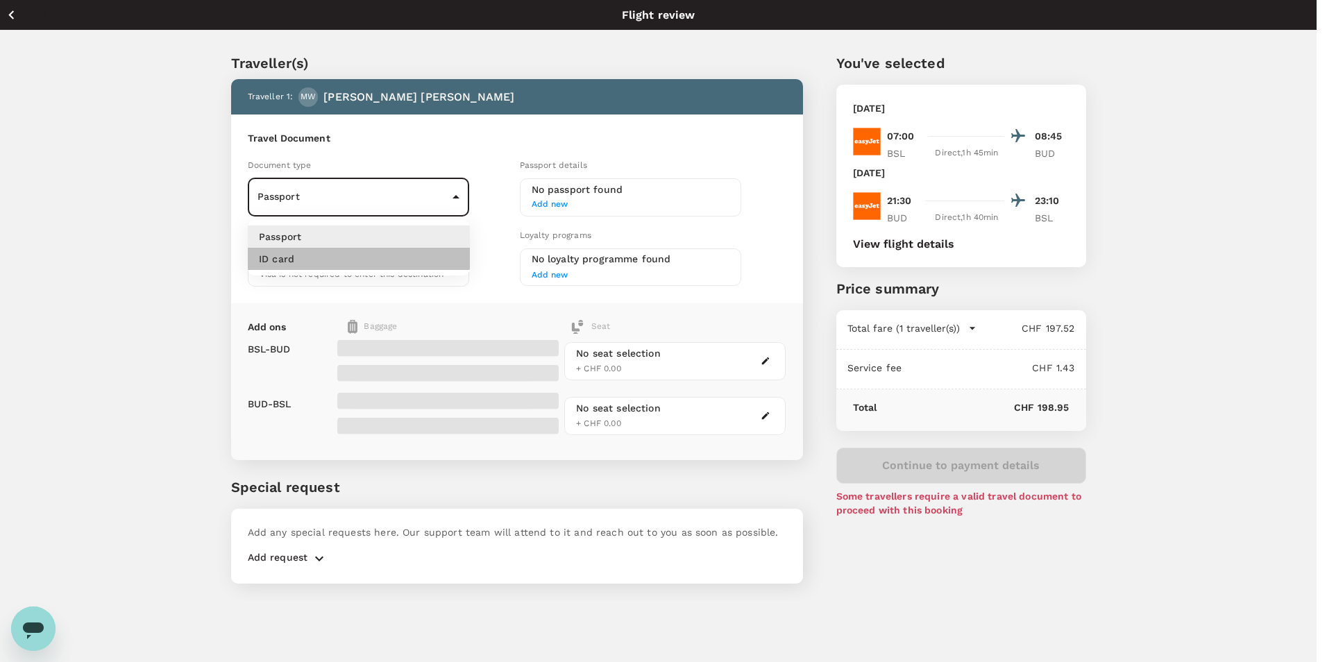
click at [380, 255] on li "ID card" at bounding box center [359, 259] width 222 height 22
type input "Id card"
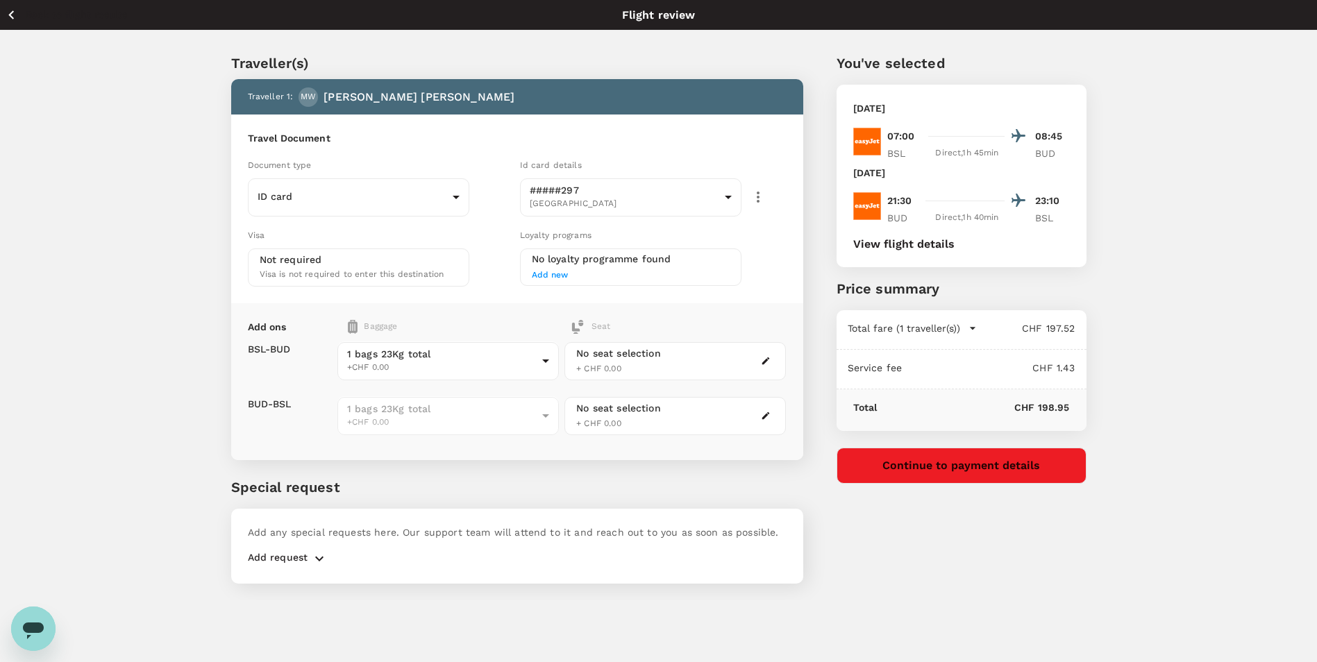
click at [1273, 366] on div "Traveller(s) Traveller 1 : MW Min-Ling [PERSON_NAME] Travel Document Document t…" at bounding box center [658, 316] width 1317 height 570
click at [886, 108] on p "[DATE]" at bounding box center [869, 108] width 33 height 14
click at [902, 248] on button "View flight details" at bounding box center [903, 244] width 101 height 12
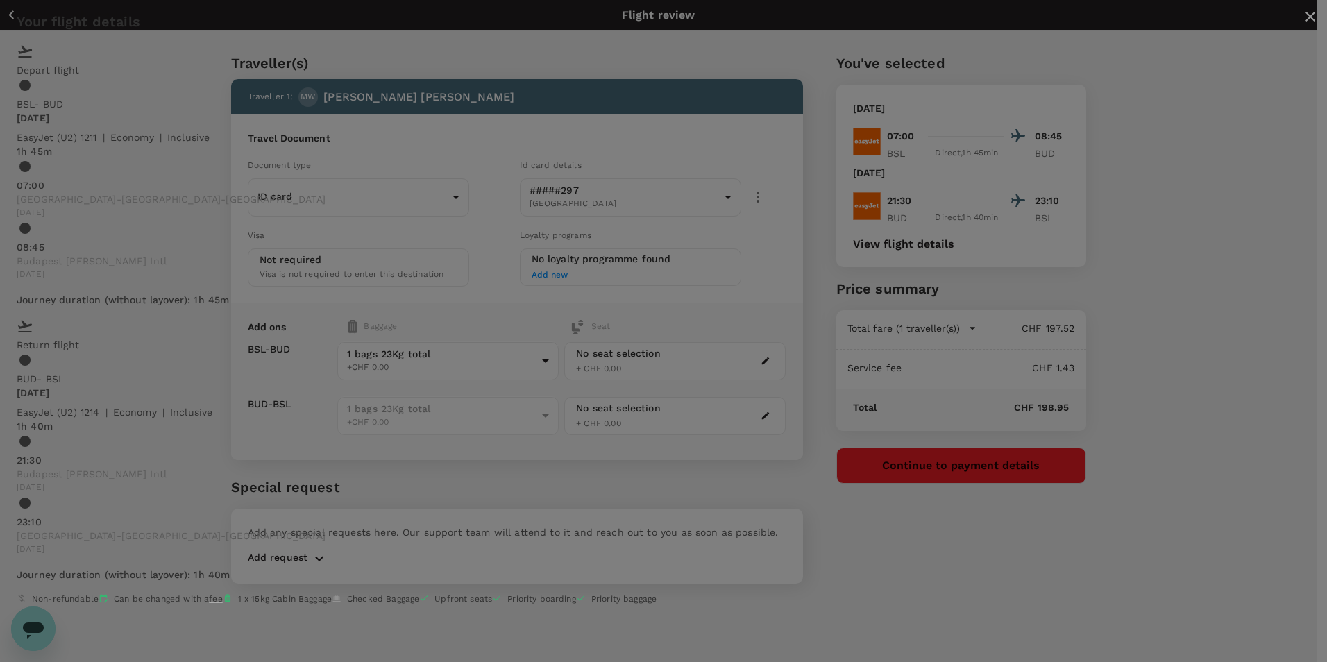
click at [1302, 25] on icon "close" at bounding box center [1310, 16] width 17 height 17
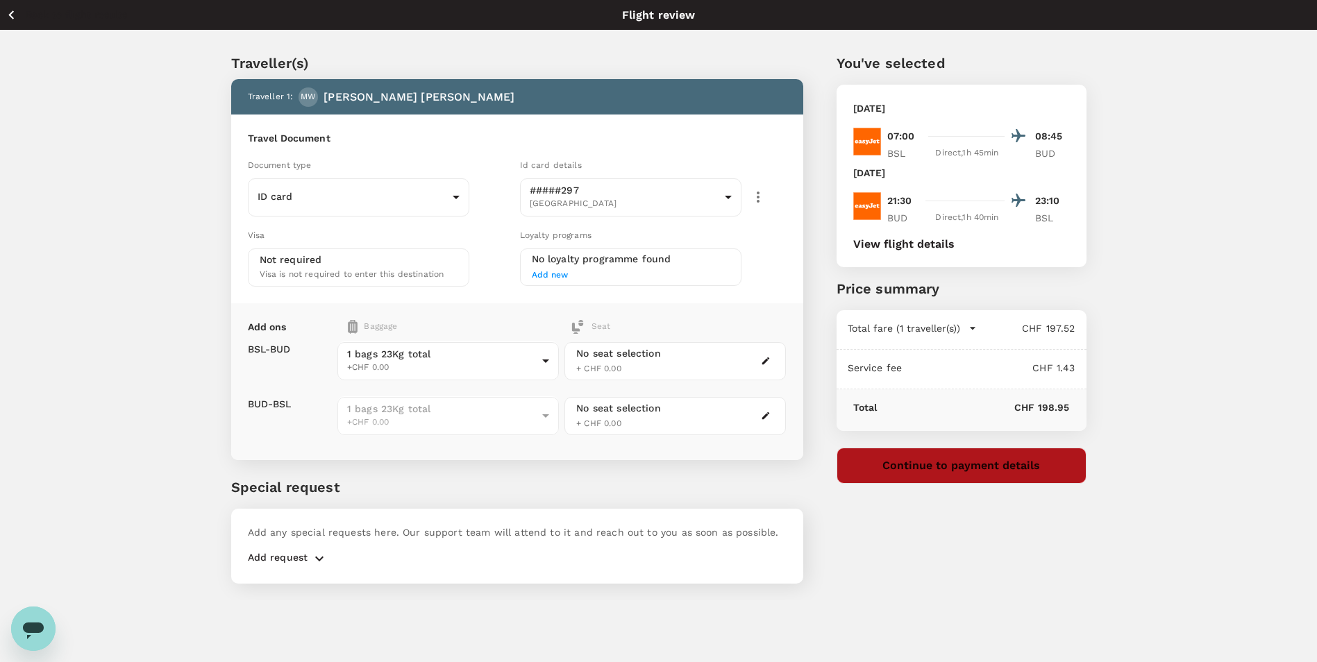
click at [1041, 469] on button "Continue to payment details" at bounding box center [961, 466] width 250 height 36
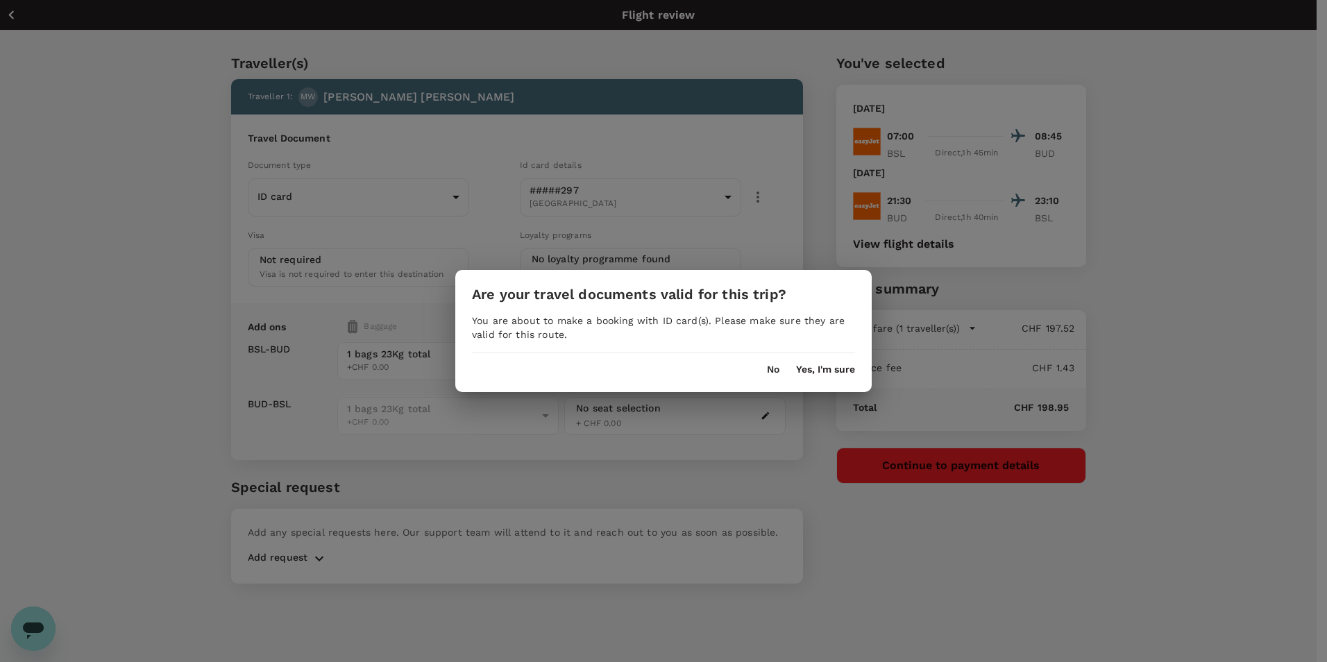
click at [811, 376] on button "Yes, I'm sure" at bounding box center [825, 369] width 59 height 11
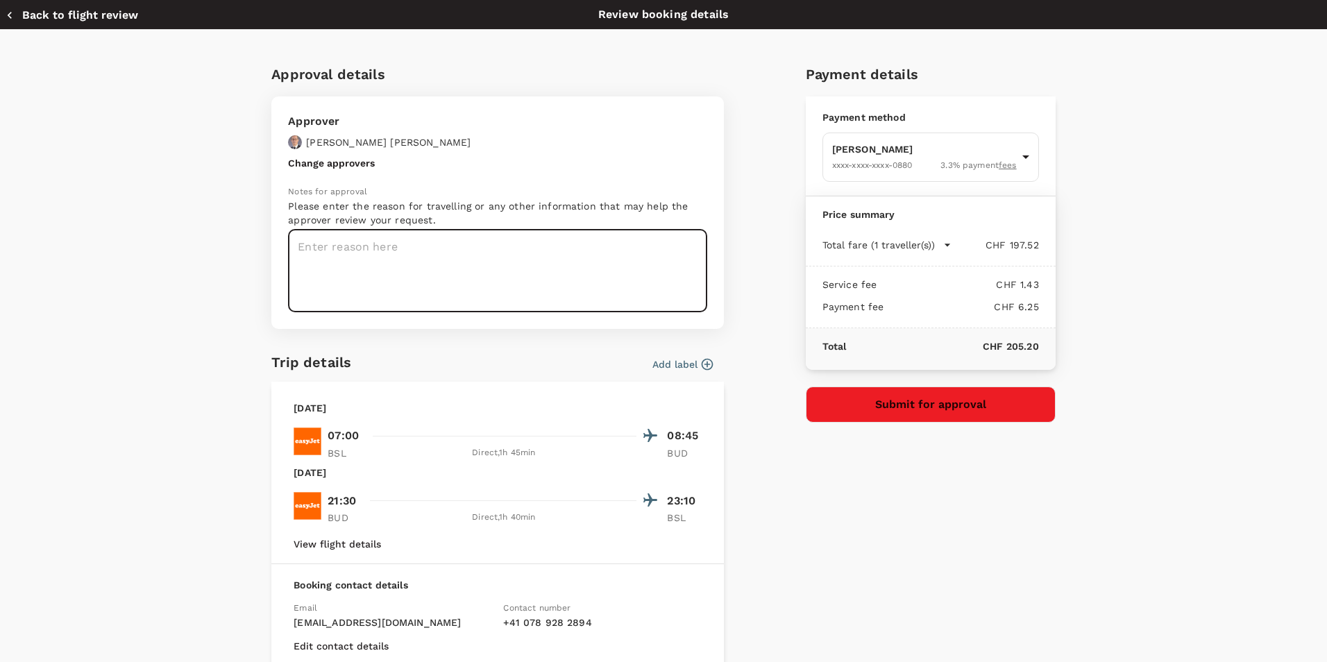
click at [615, 273] on textarea at bounding box center [497, 271] width 419 height 83
click at [378, 253] on textarea at bounding box center [497, 271] width 419 height 83
paste textarea "Hi, [PERSON_NAME], I plan to attend the Q2 EGIS JOC meeting alongside [PERSON_N…"
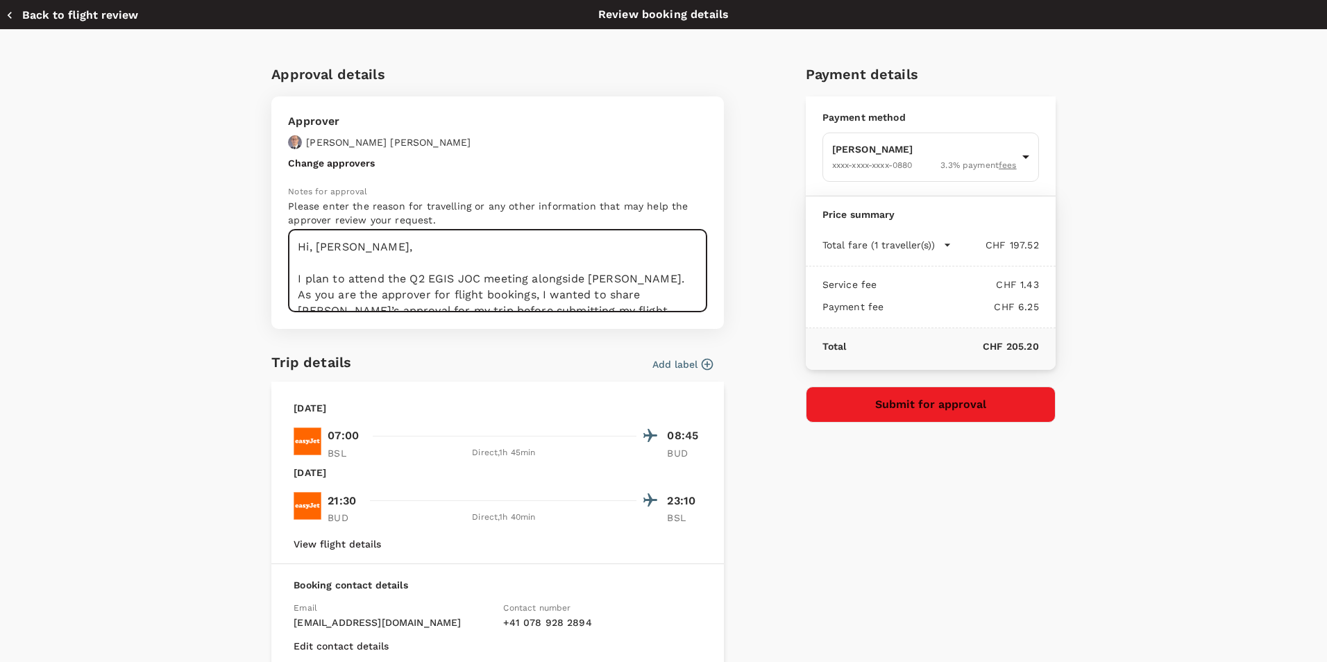
scroll to position [101, 0]
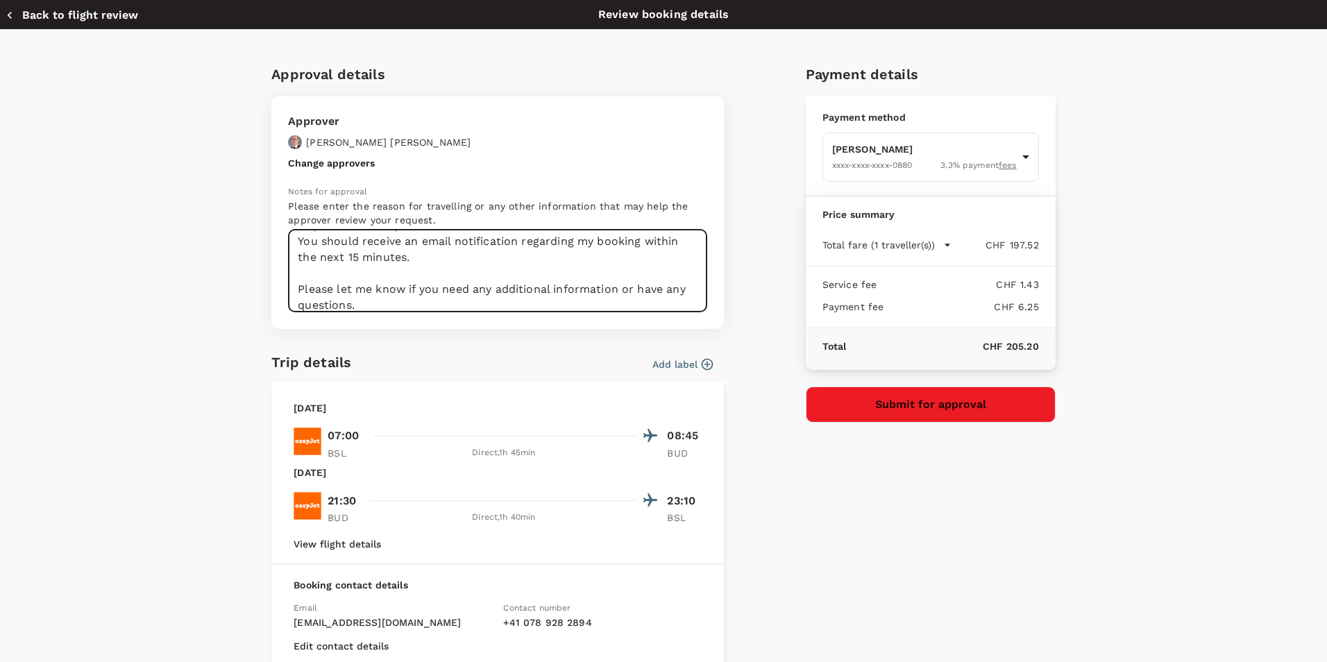
click at [378, 253] on textarea "Hi, [PERSON_NAME], I plan to attend the Q2 EGIS JOC meeting alongside [PERSON_N…" at bounding box center [497, 271] width 419 height 83
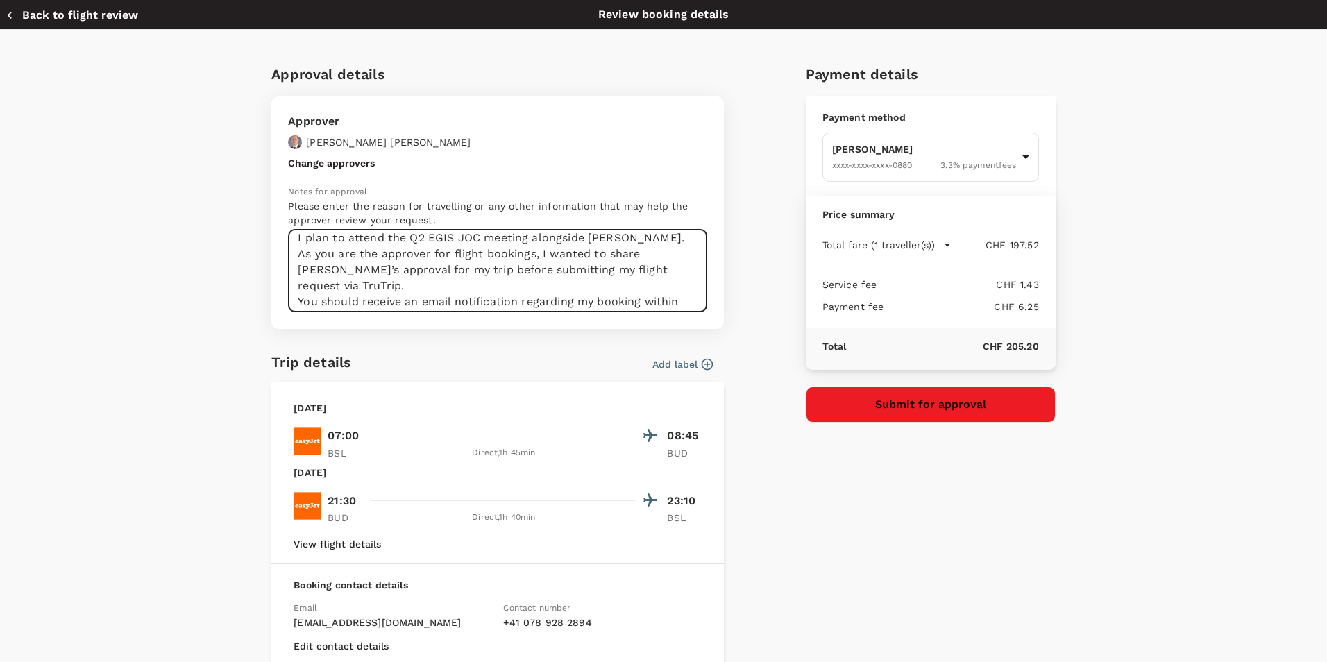
scroll to position [0, 0]
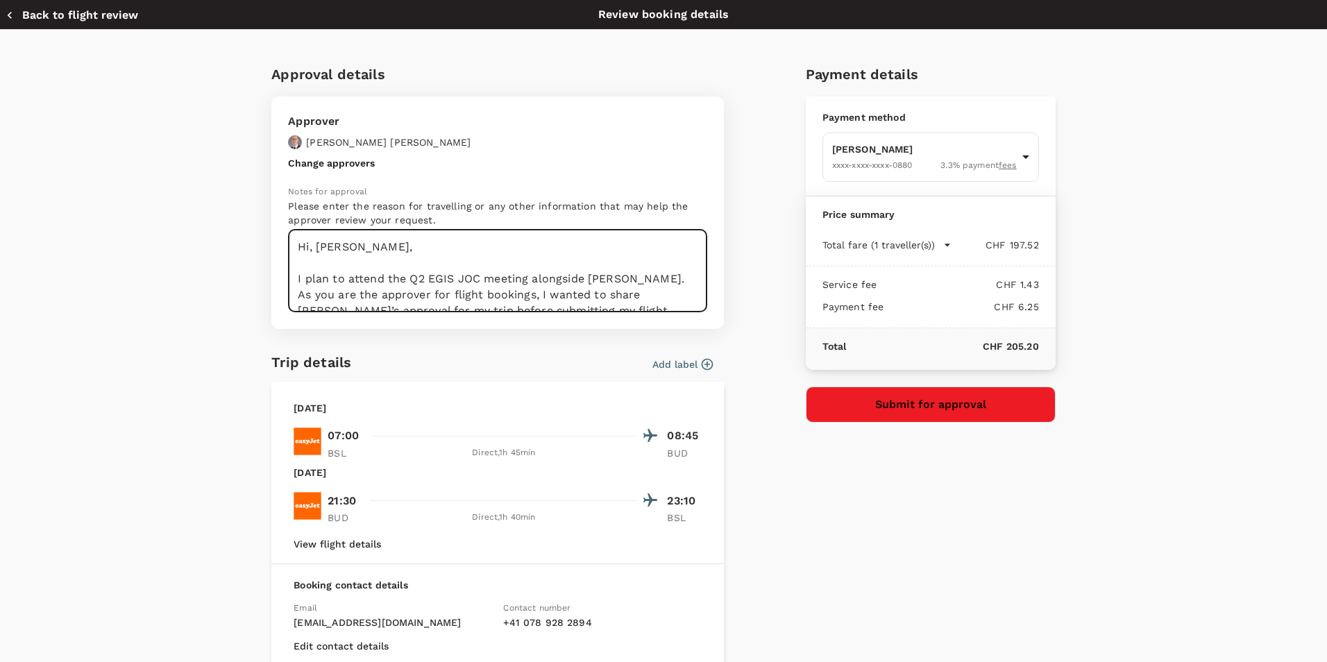
click at [307, 249] on textarea "Hi, [PERSON_NAME], I plan to attend the Q2 EGIS JOC meeting alongside [PERSON_N…" at bounding box center [497, 271] width 419 height 83
click at [649, 290] on textarea "Hello, [PERSON_NAME], I plan to attend the Q2 EGIS JOC meeting alongside [PERSO…" at bounding box center [497, 271] width 419 height 83
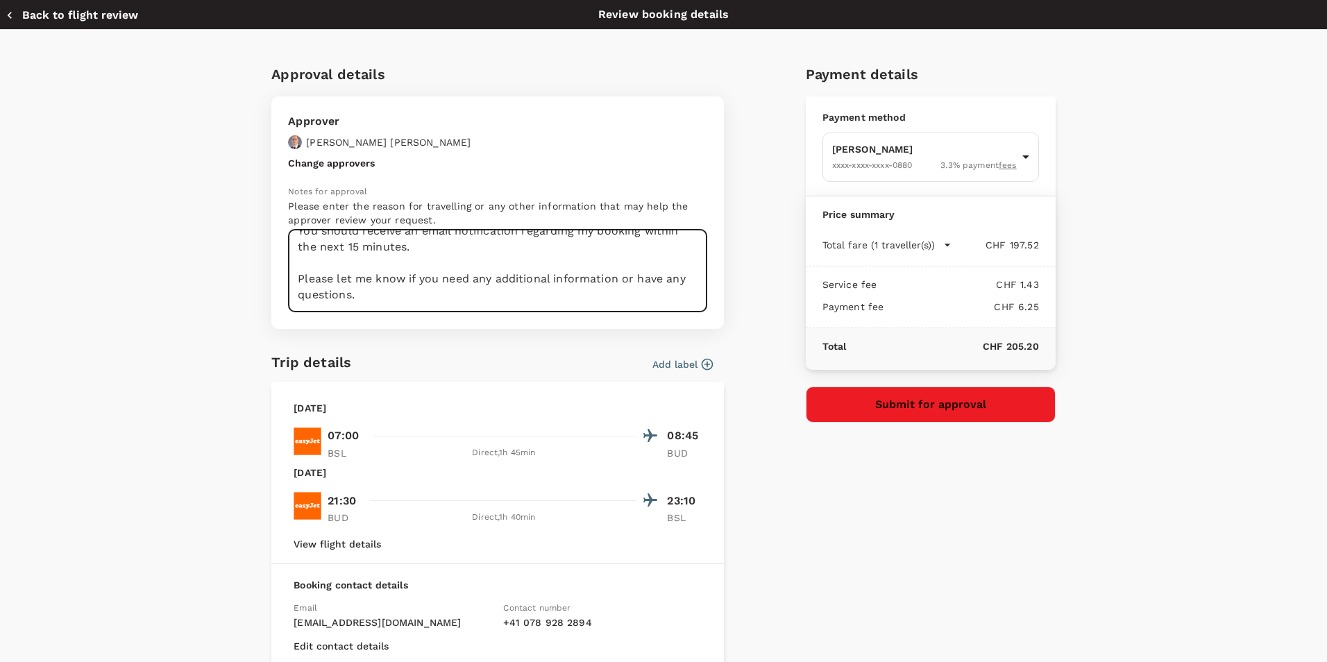
drag, startPoint x: 289, startPoint y: 295, endPoint x: 427, endPoint y: 249, distance: 145.1
click at [427, 249] on textarea "Hello, [PERSON_NAME], I plan to attend the Q2 EGIS JOC meeting alongside [PERSO…" at bounding box center [497, 271] width 419 height 83
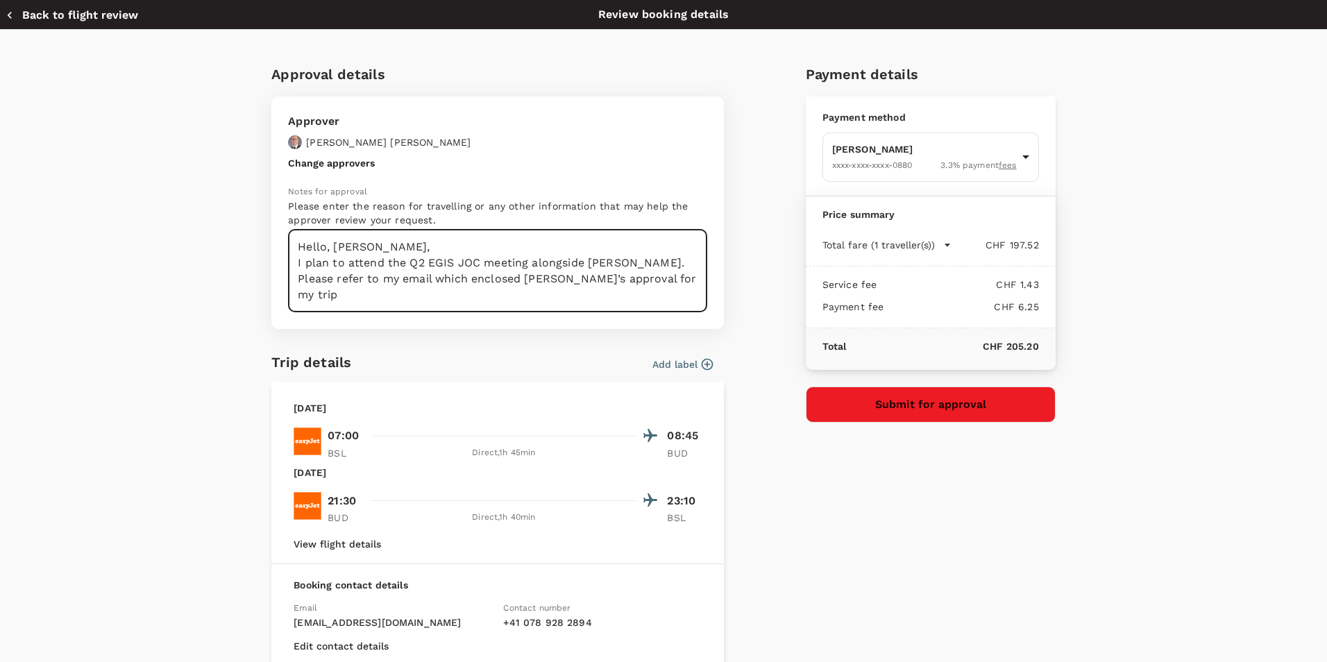
click at [664, 275] on textarea "Hello, [PERSON_NAME], I plan to attend the Q2 EGIS JOC meeting alongside [PERSO…" at bounding box center [497, 271] width 419 height 83
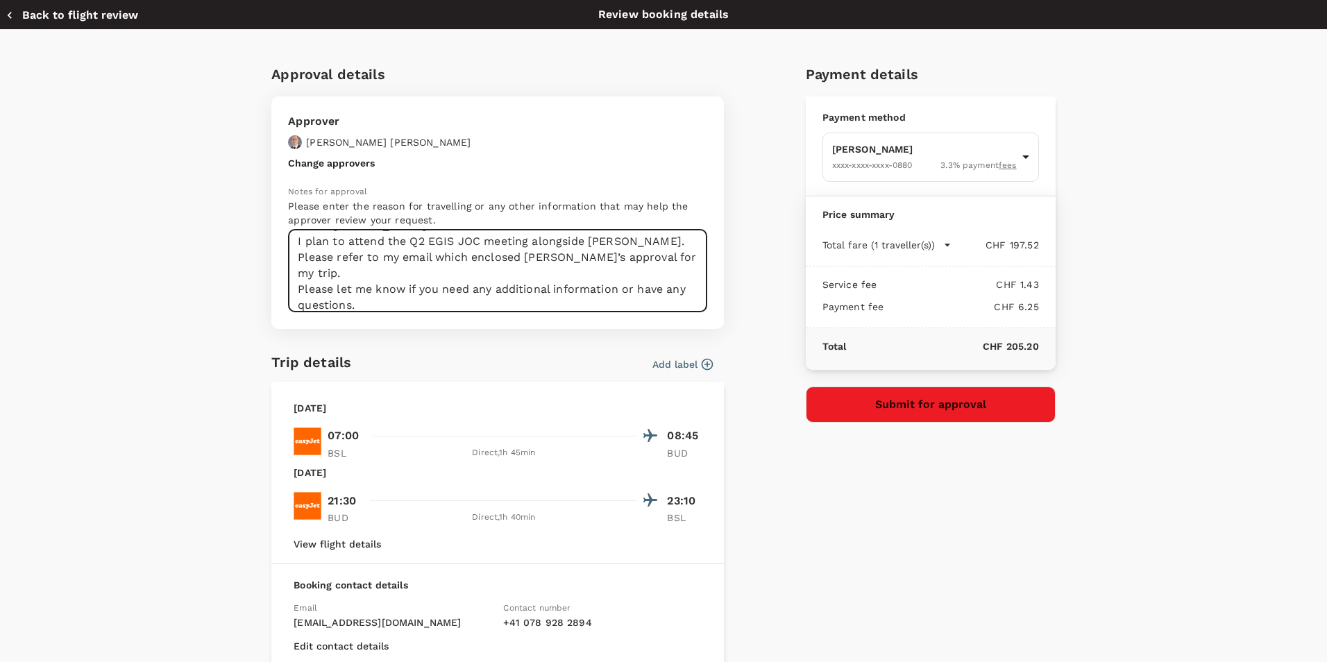
scroll to position [37, 0]
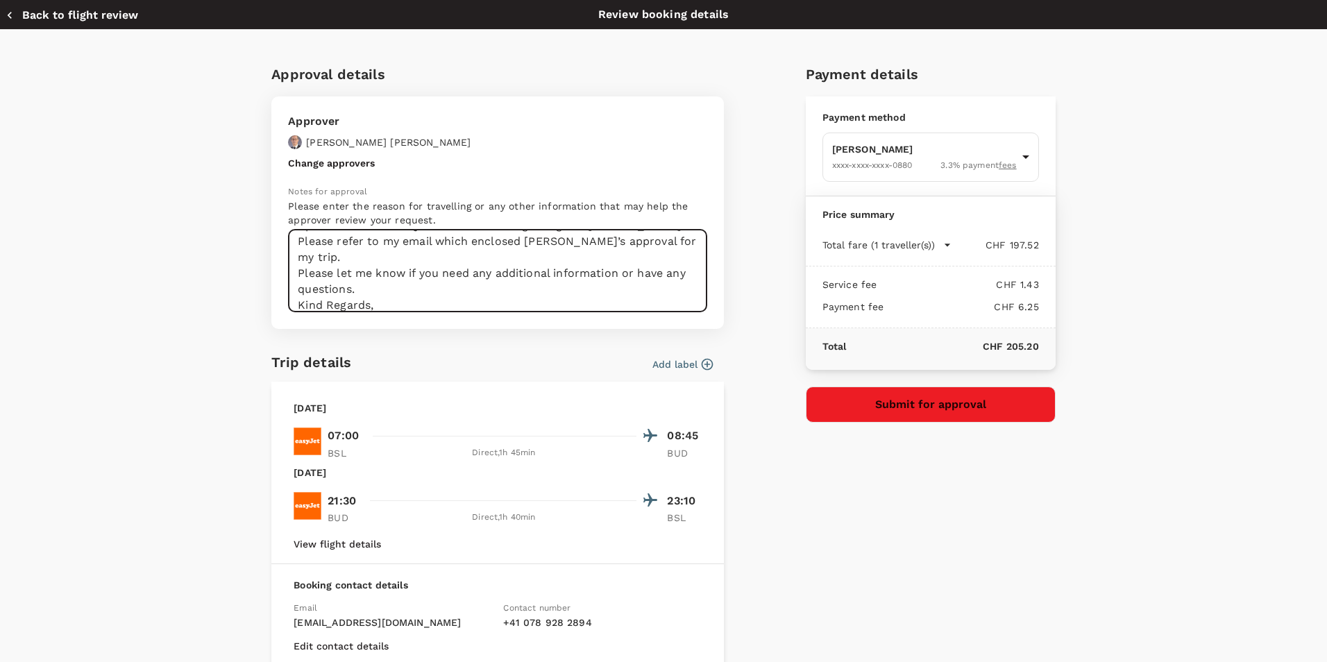
type textarea "Hello, [PERSON_NAME], I plan to attend the Q2 EGIS JOC meeting alongside [PERSO…"
click at [755, 416] on div "Approval details Approver [PERSON_NAME] Change approvers Notes for approval Ple…" at bounding box center [657, 414] width 795 height 724
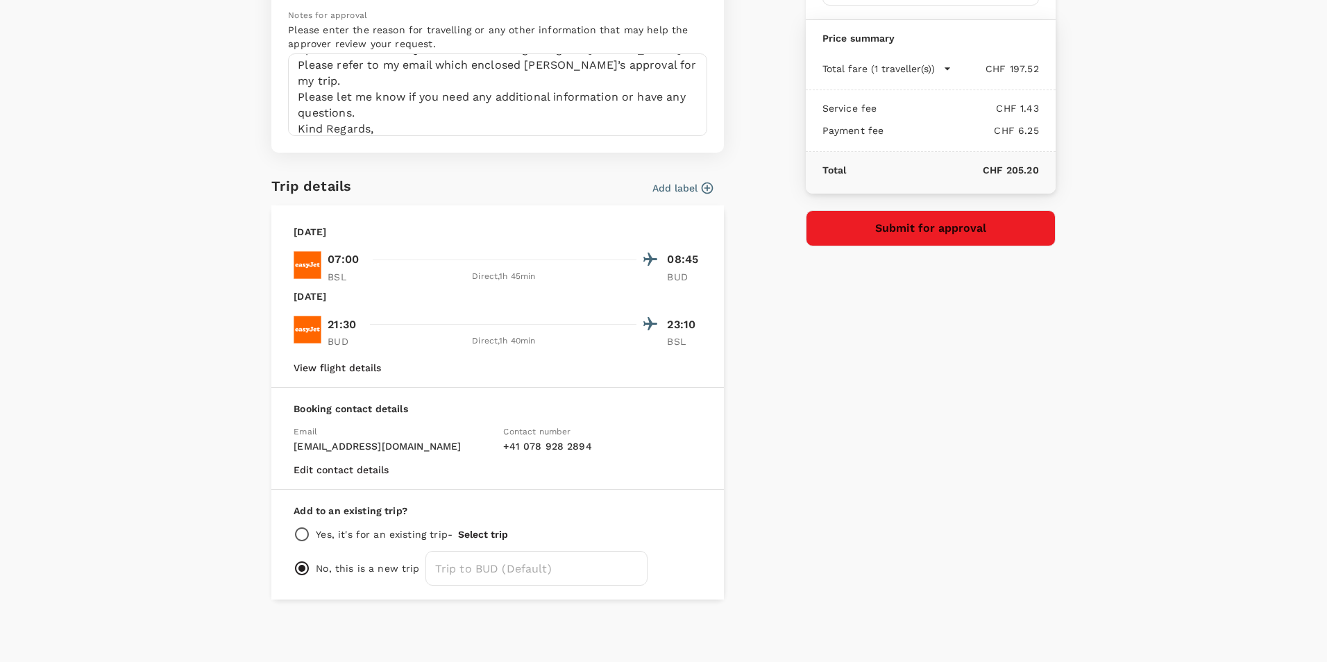
scroll to position [177, 0]
click at [813, 438] on div "Payment details Payment method Min-Ling Wen XXXX-XXXX-XXXX-0880 3.3 % payment f…" at bounding box center [925, 237] width 261 height 724
click at [945, 239] on button "Submit for approval" at bounding box center [931, 228] width 250 height 36
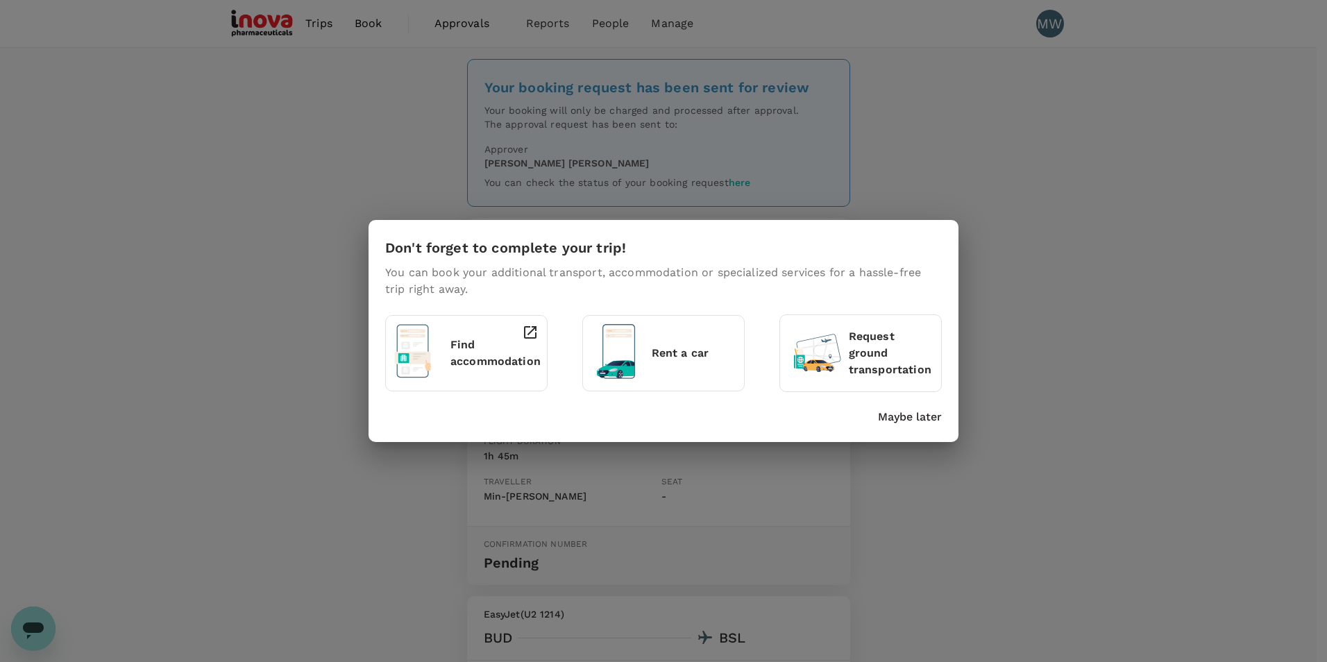
click at [828, 331] on icon at bounding box center [817, 351] width 56 height 56
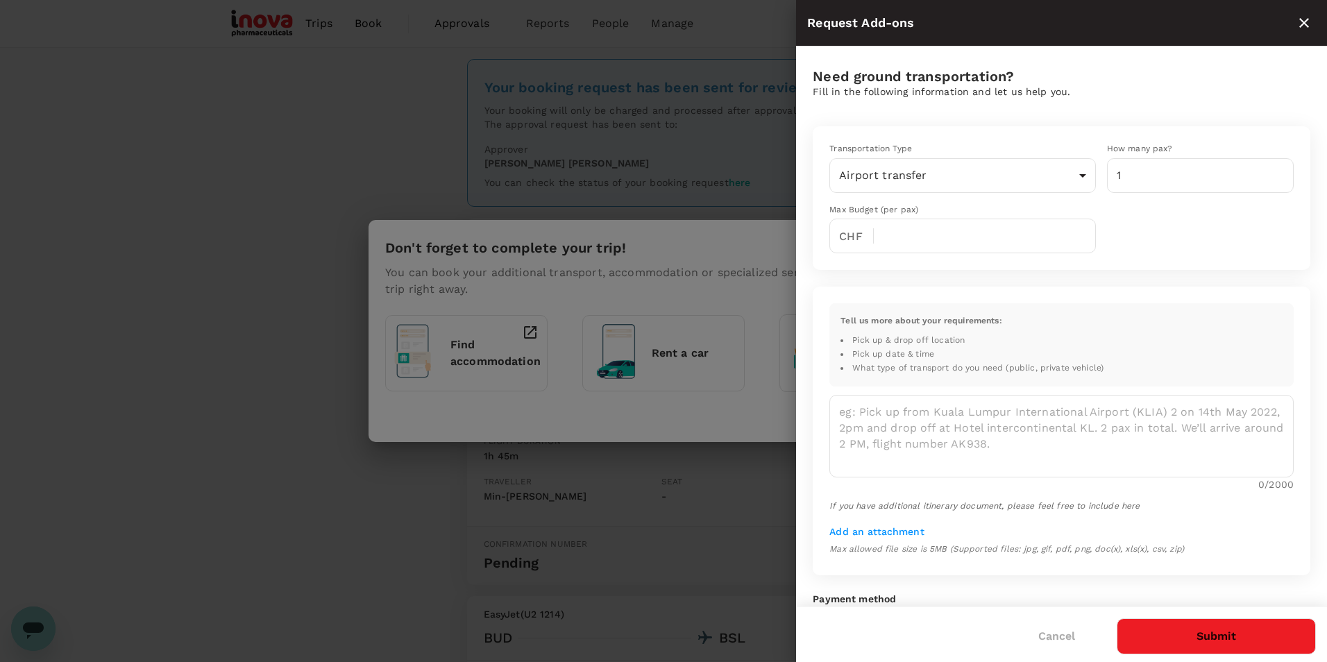
click at [1310, 30] on icon "close" at bounding box center [1304, 23] width 17 height 17
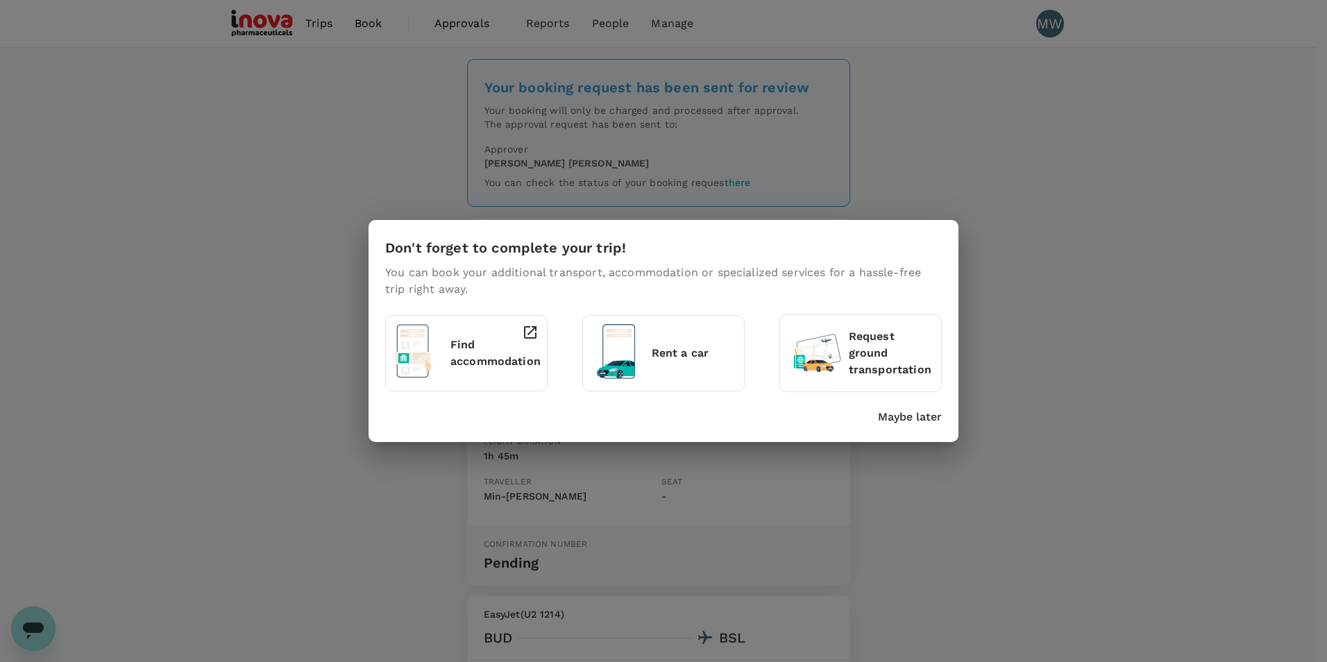
click at [905, 410] on p "Maybe later" at bounding box center [910, 417] width 64 height 17
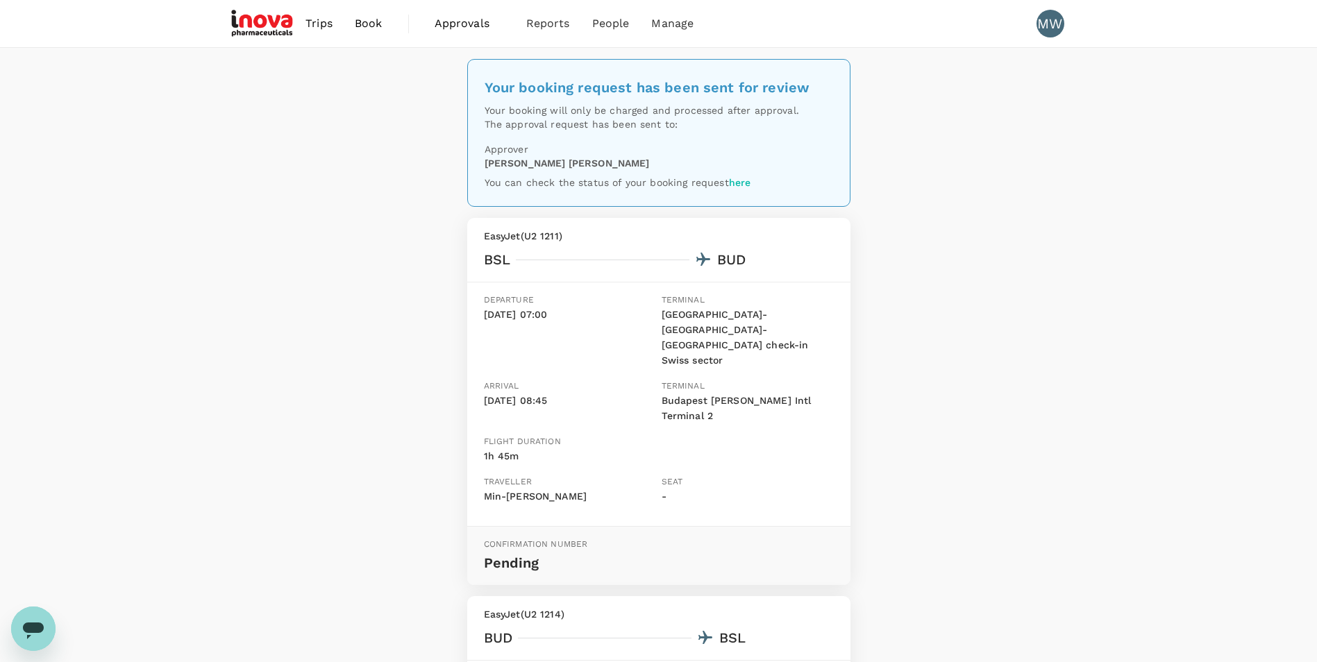
click at [989, 284] on div "Your booking request has been sent for review Your booking will only be charged…" at bounding box center [658, 552] width 1317 height 1008
